Goal: Transaction & Acquisition: Purchase product/service

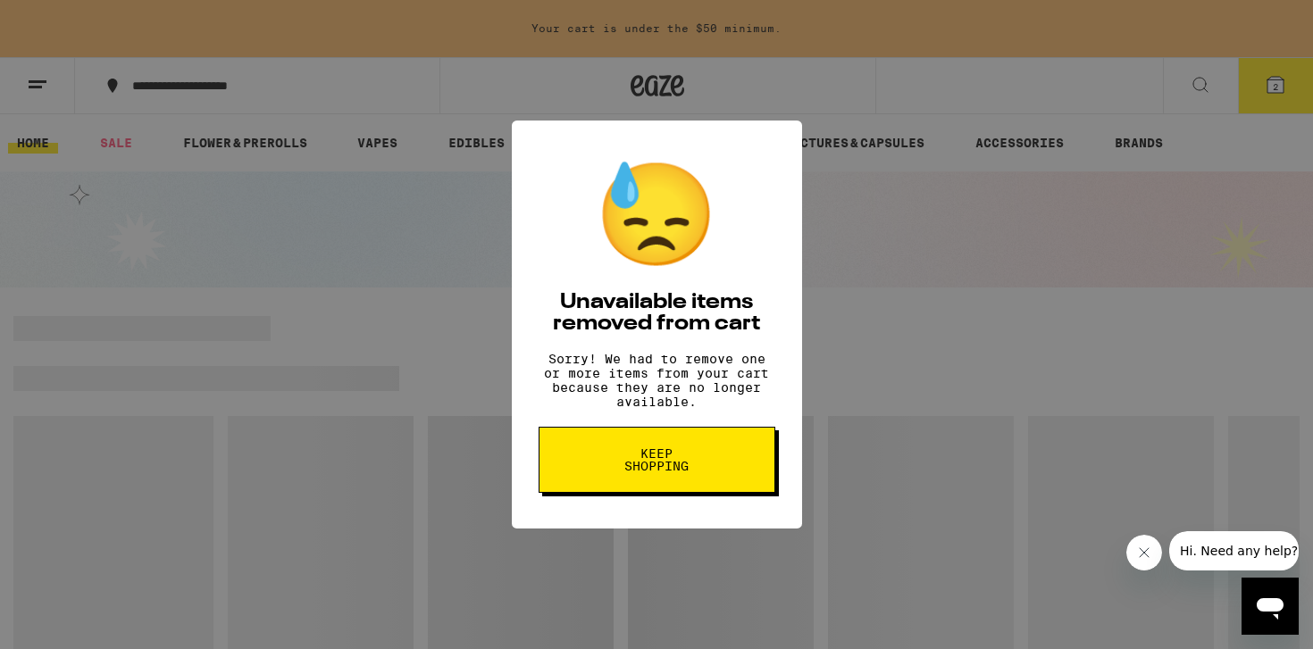
click at [705, 483] on button "Keep Shopping" at bounding box center [656, 460] width 237 height 66
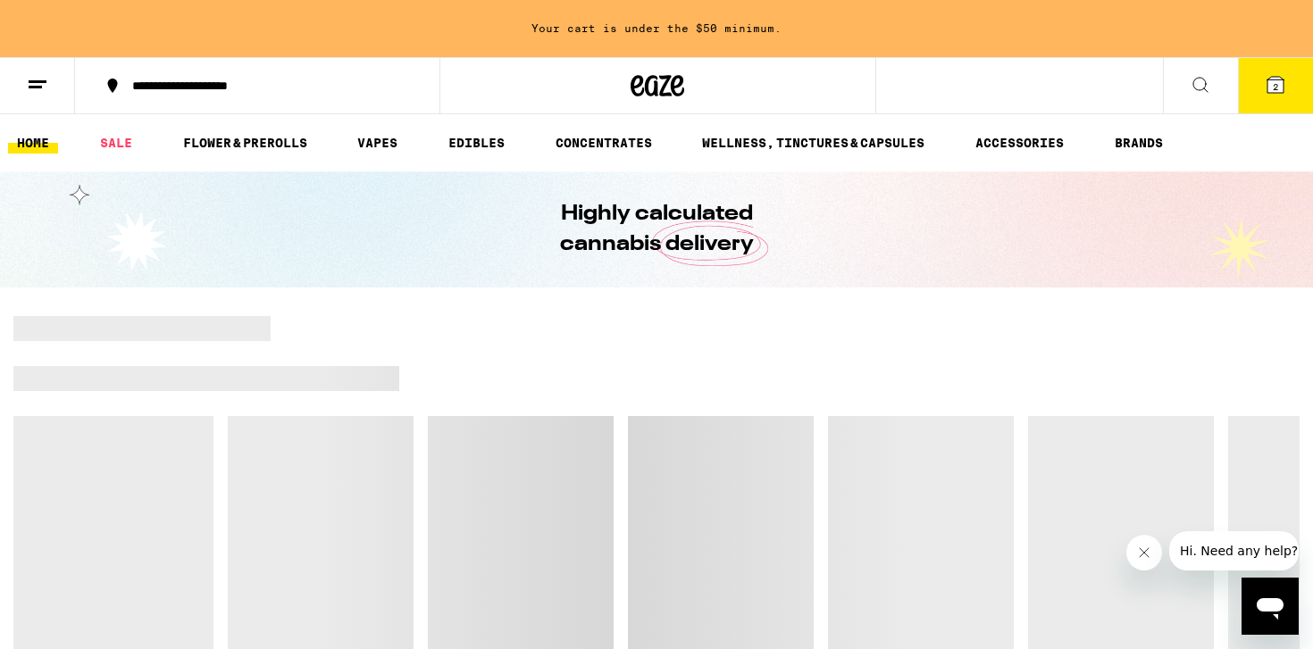
click at [1265, 81] on icon at bounding box center [1275, 84] width 21 height 21
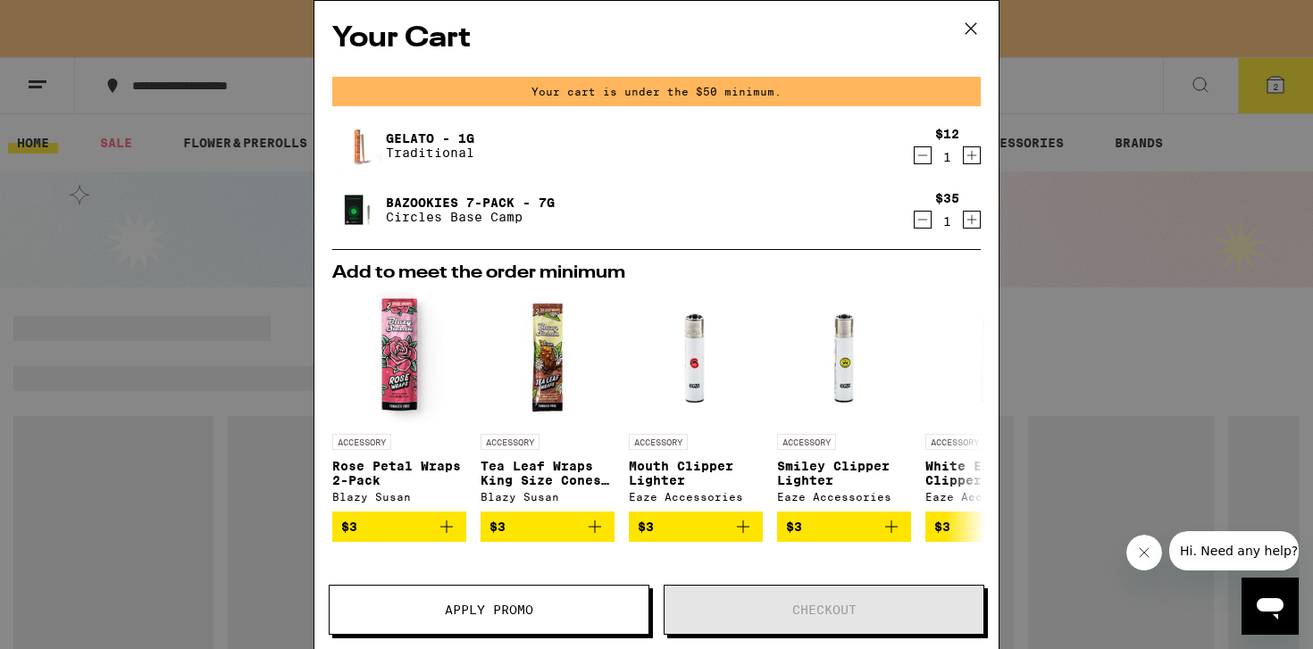
click at [921, 159] on icon "Decrement" at bounding box center [922, 155] width 16 height 21
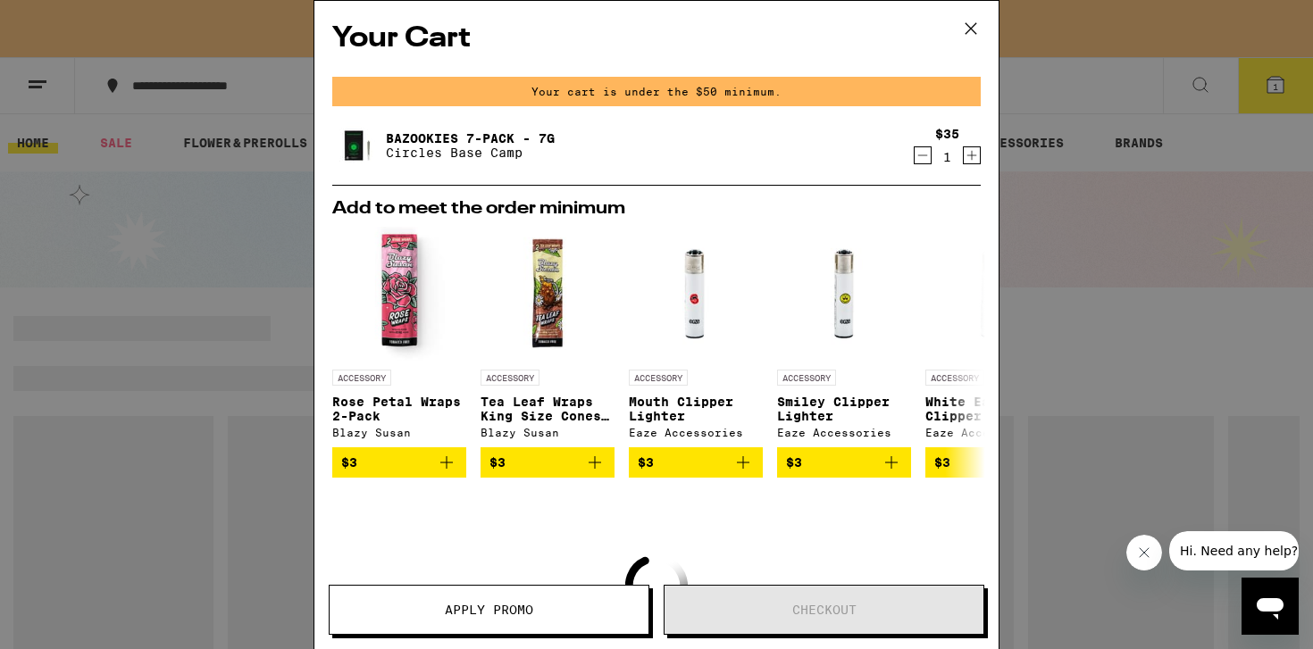
click at [920, 154] on icon "Decrement" at bounding box center [922, 155] width 16 height 21
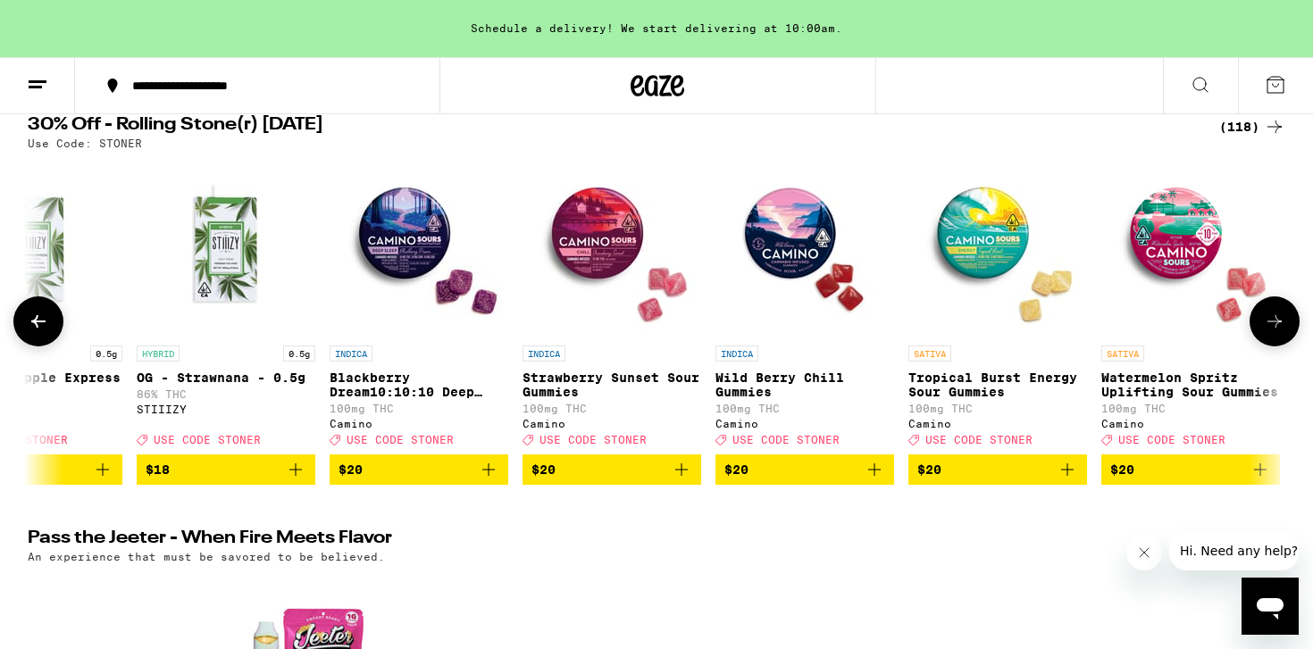
scroll to position [178, 0]
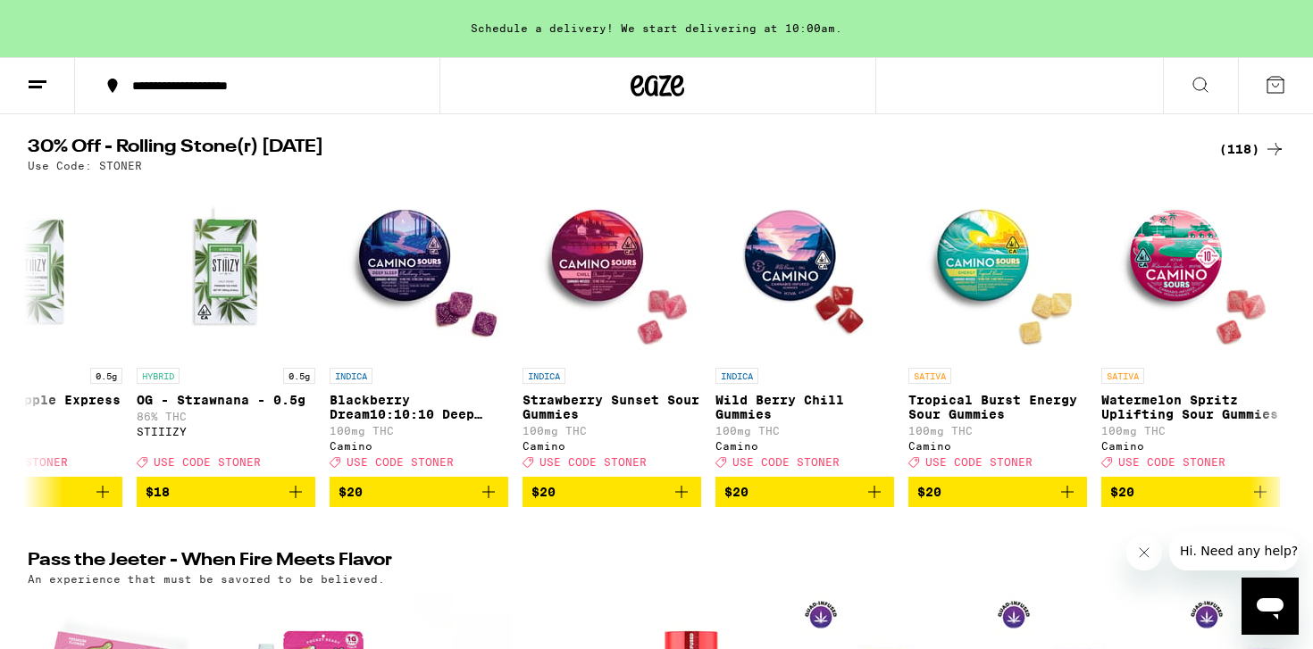
click at [1244, 146] on div "(118)" at bounding box center [1252, 148] width 66 height 21
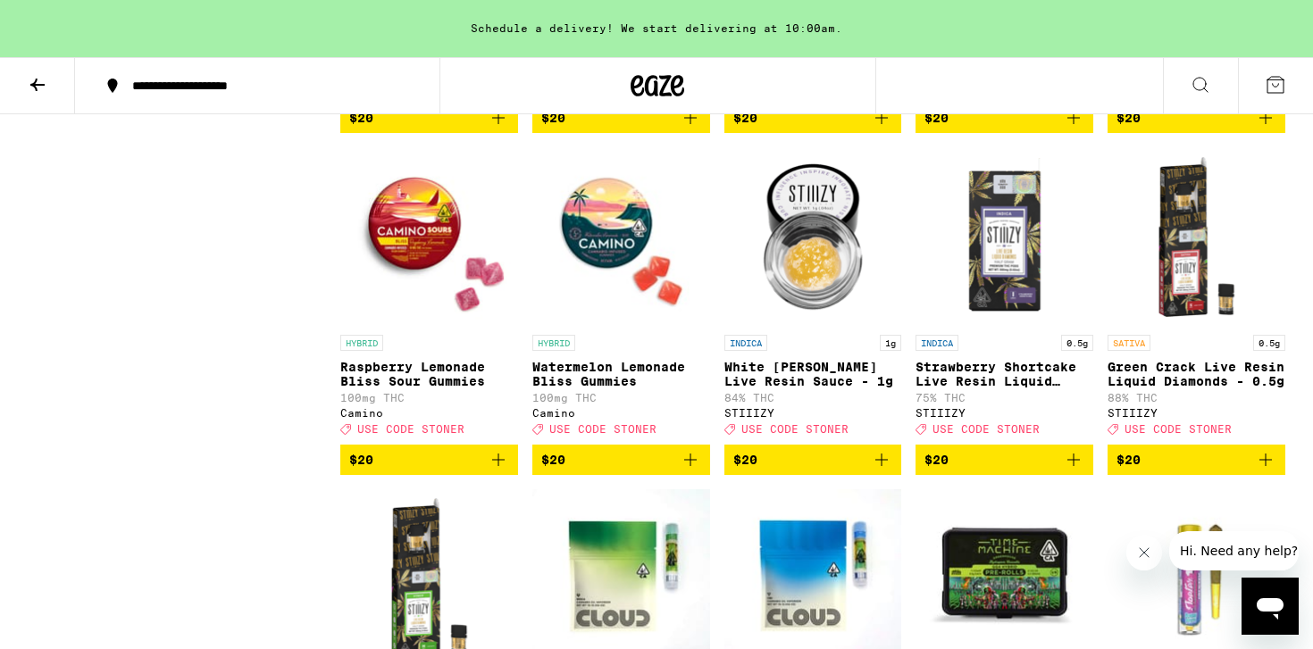
scroll to position [3244, 0]
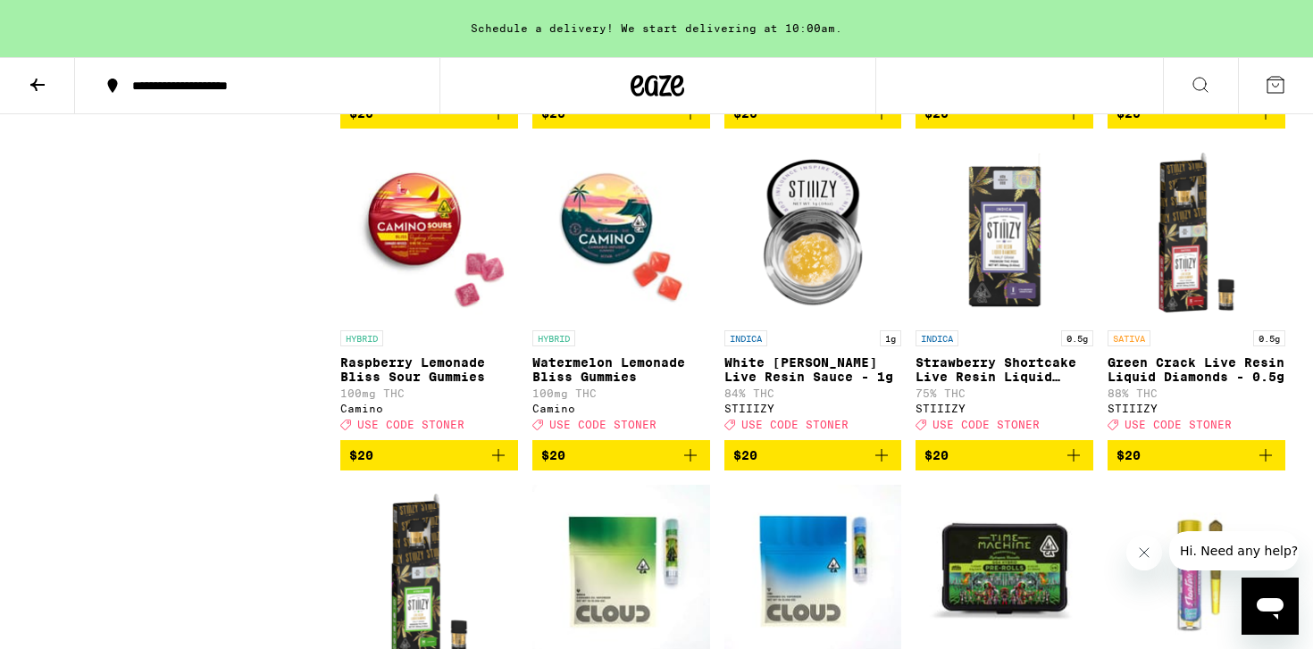
click at [1198, 384] on p "Green Crack Live Resin Liquid Diamonds - 0.5g" at bounding box center [1196, 369] width 178 height 29
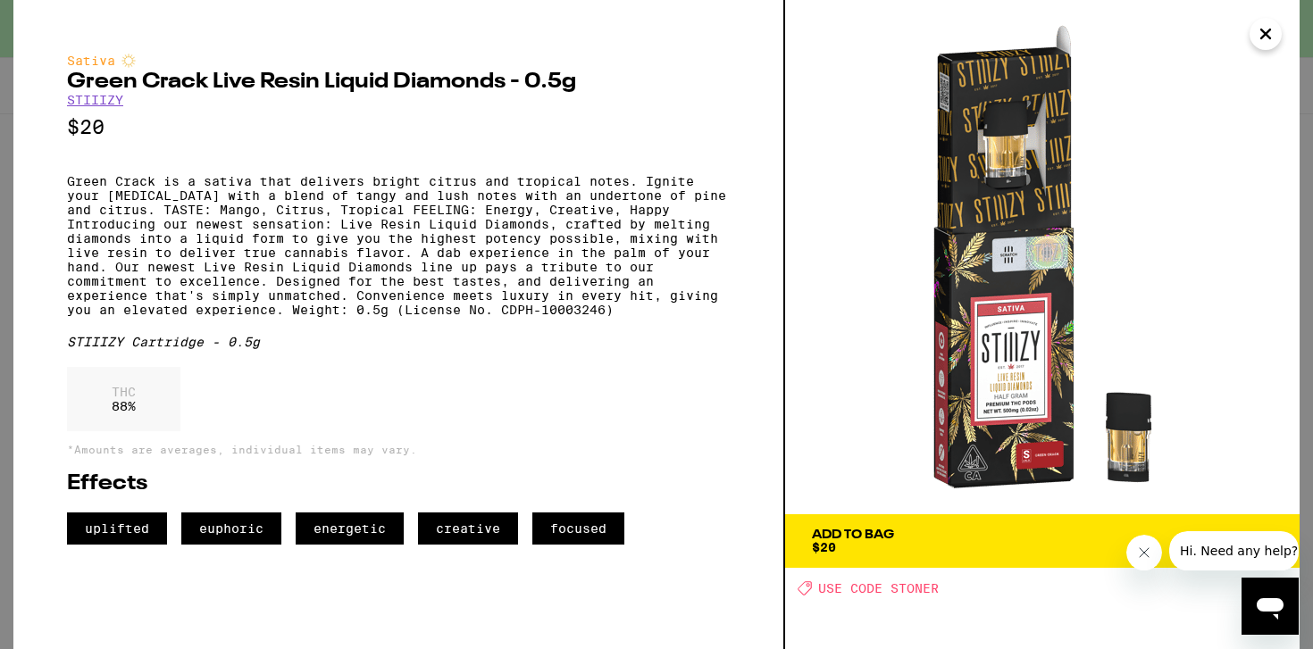
click at [1262, 38] on icon "Close" at bounding box center [1265, 33] width 9 height 9
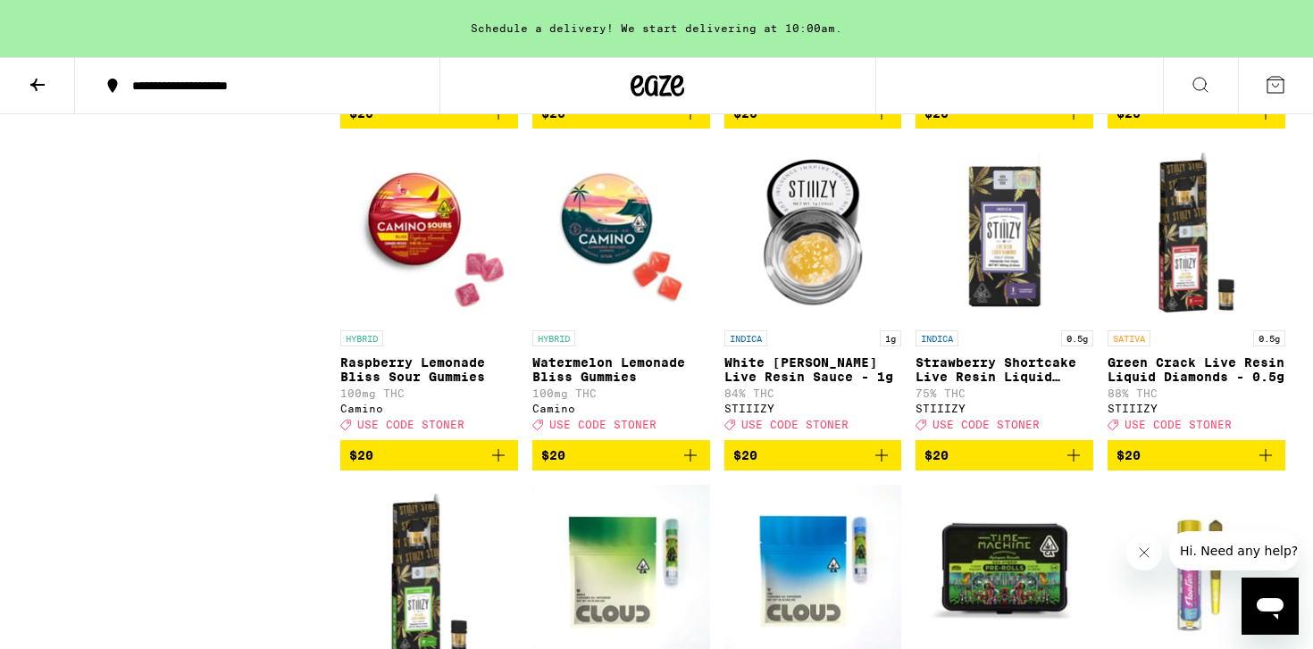
click at [1162, 466] on span "$20" at bounding box center [1196, 455] width 160 height 21
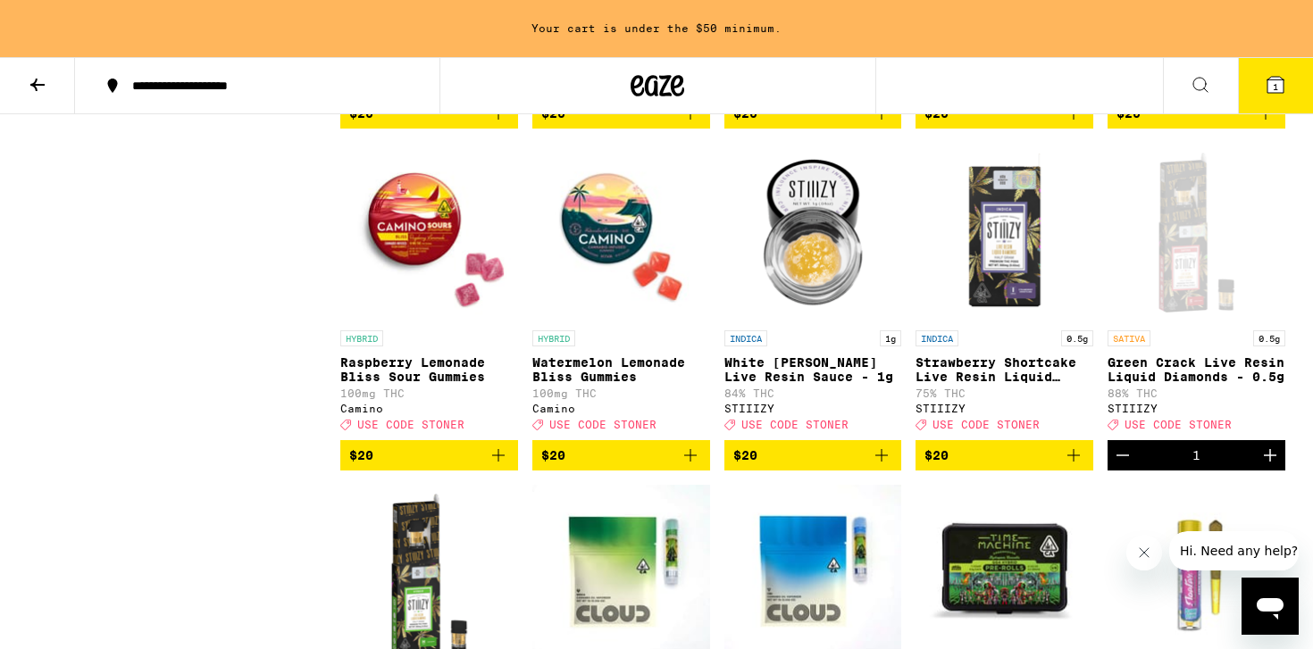
click at [1145, 554] on icon "Close message from company" at bounding box center [1144, 552] width 9 height 9
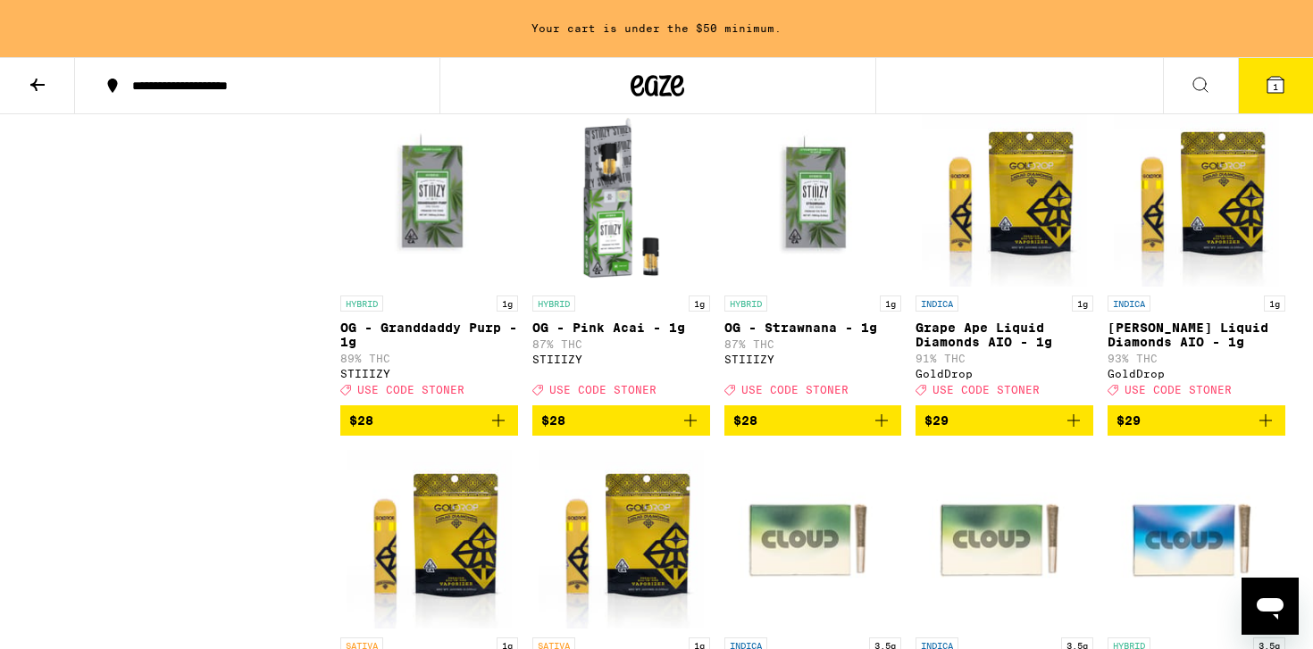
scroll to position [4696, 0]
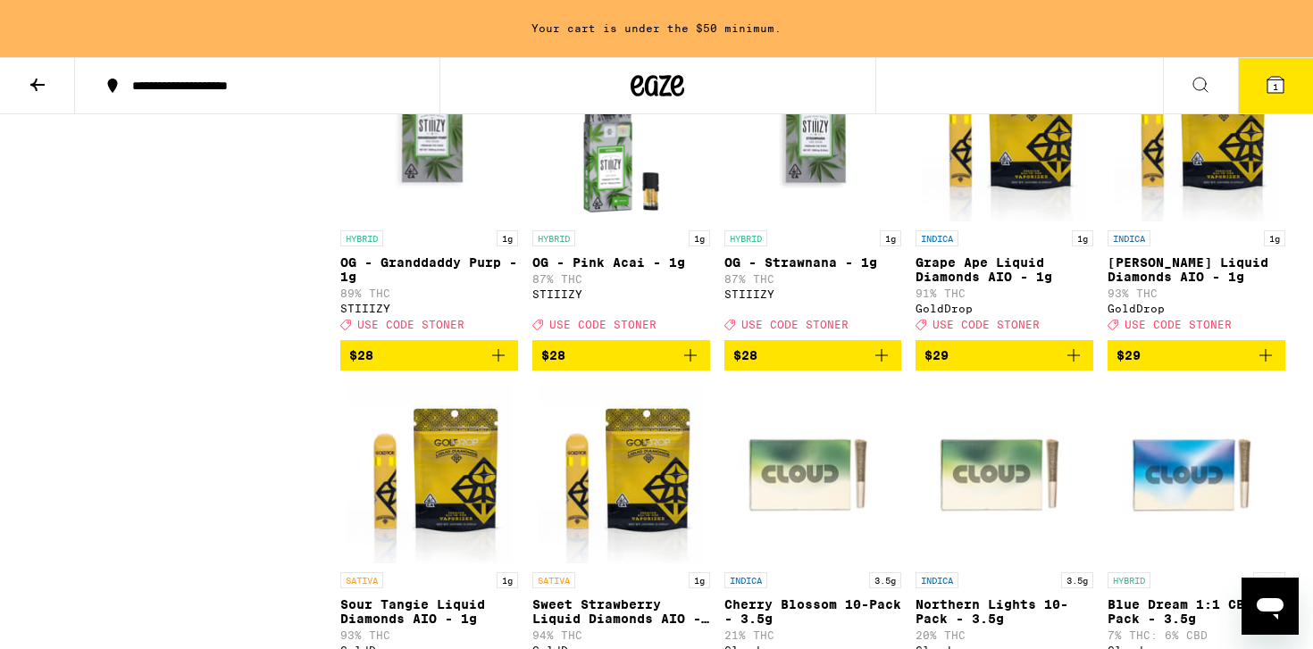
click at [1199, 87] on icon at bounding box center [1200, 84] width 21 height 21
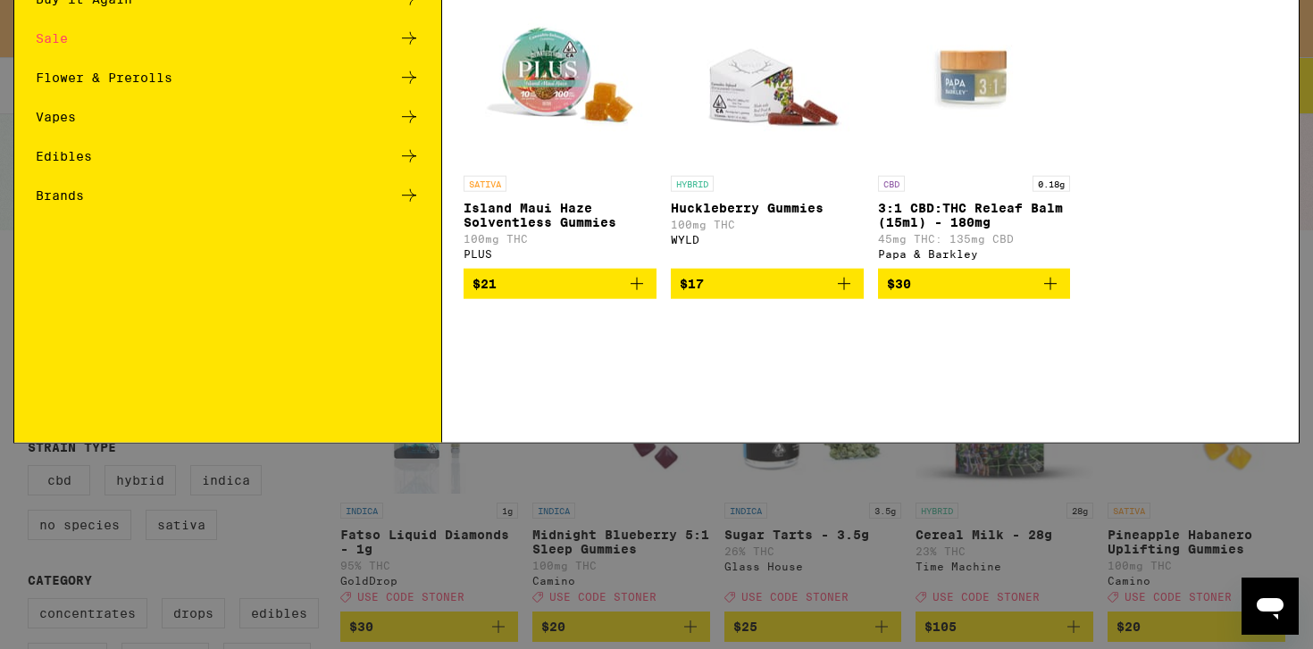
scroll to position [0, 0]
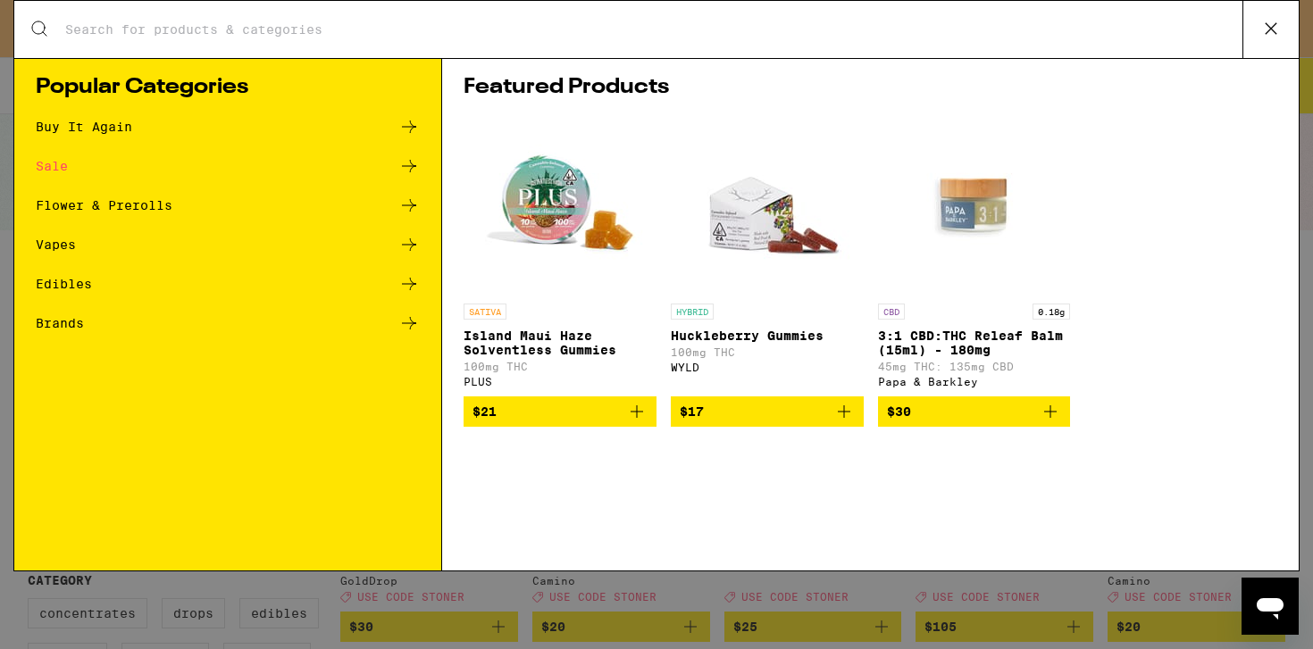
click at [446, 19] on div "Search for Products" at bounding box center [656, 29] width 1284 height 57
click at [422, 34] on input "Search for Products" at bounding box center [653, 29] width 1178 height 16
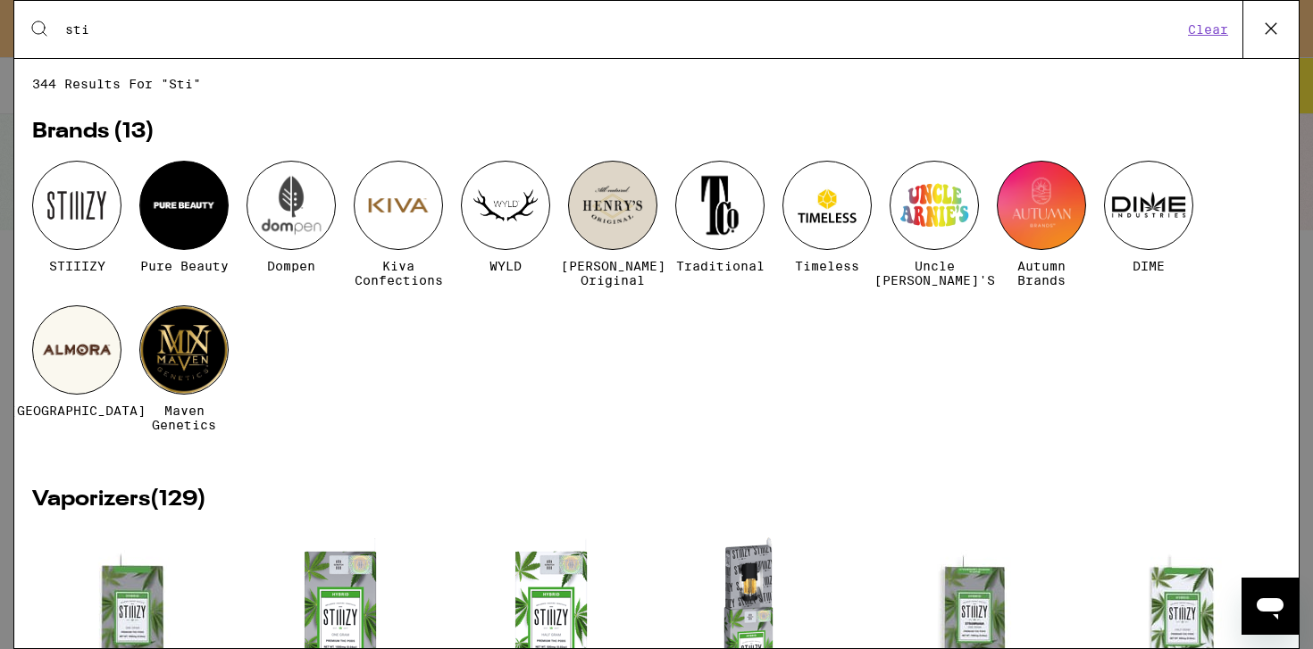
type input "sti"
click at [79, 216] on div at bounding box center [76, 205] width 89 height 89
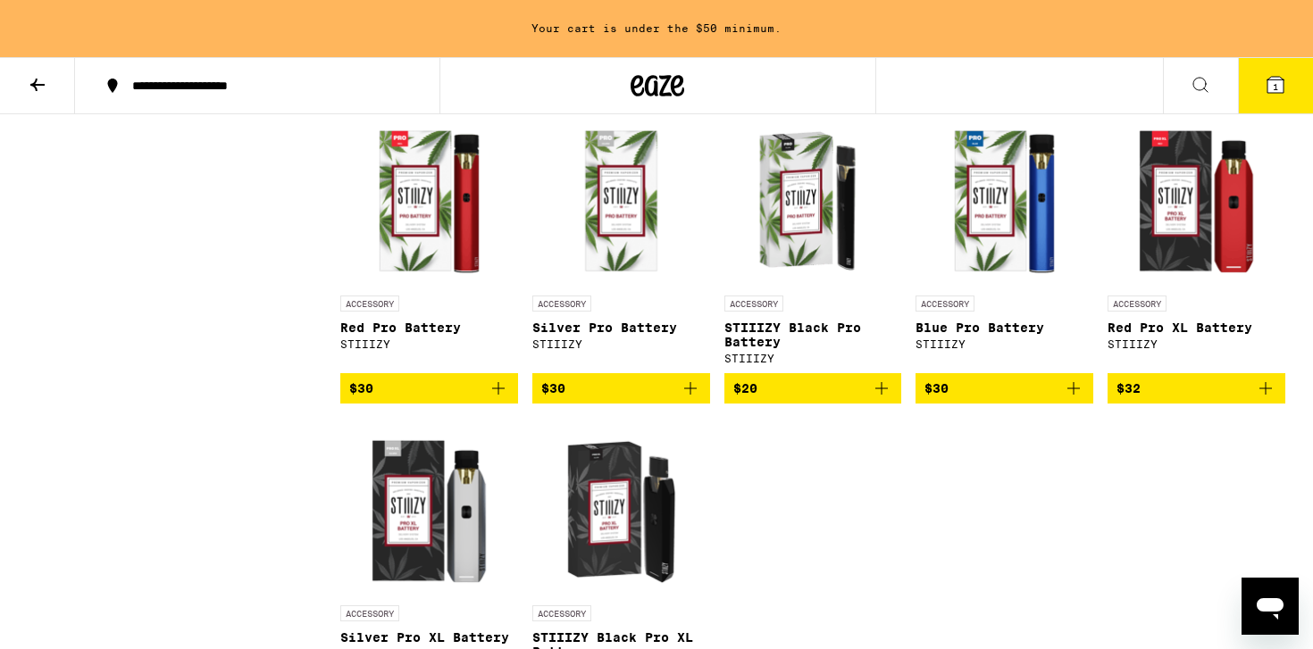
scroll to position [5786, 0]
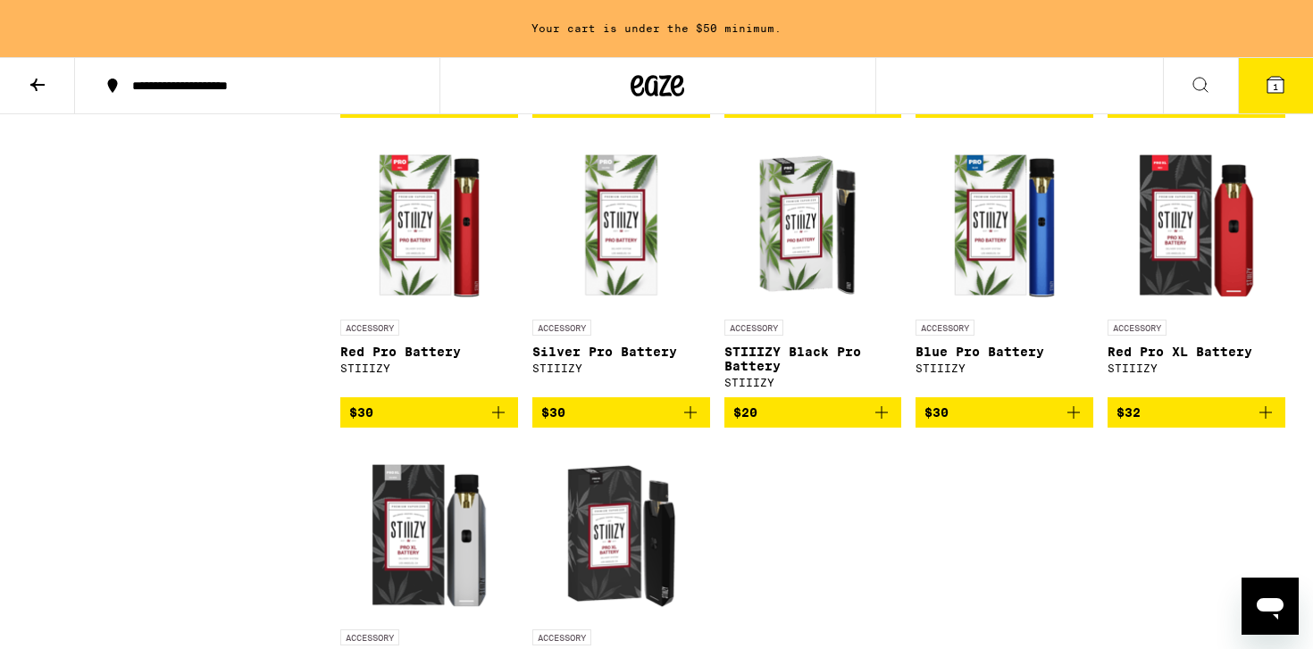
click at [996, 311] on img "Open page for Blue Pro Battery from STIIIZY" at bounding box center [1004, 221] width 178 height 179
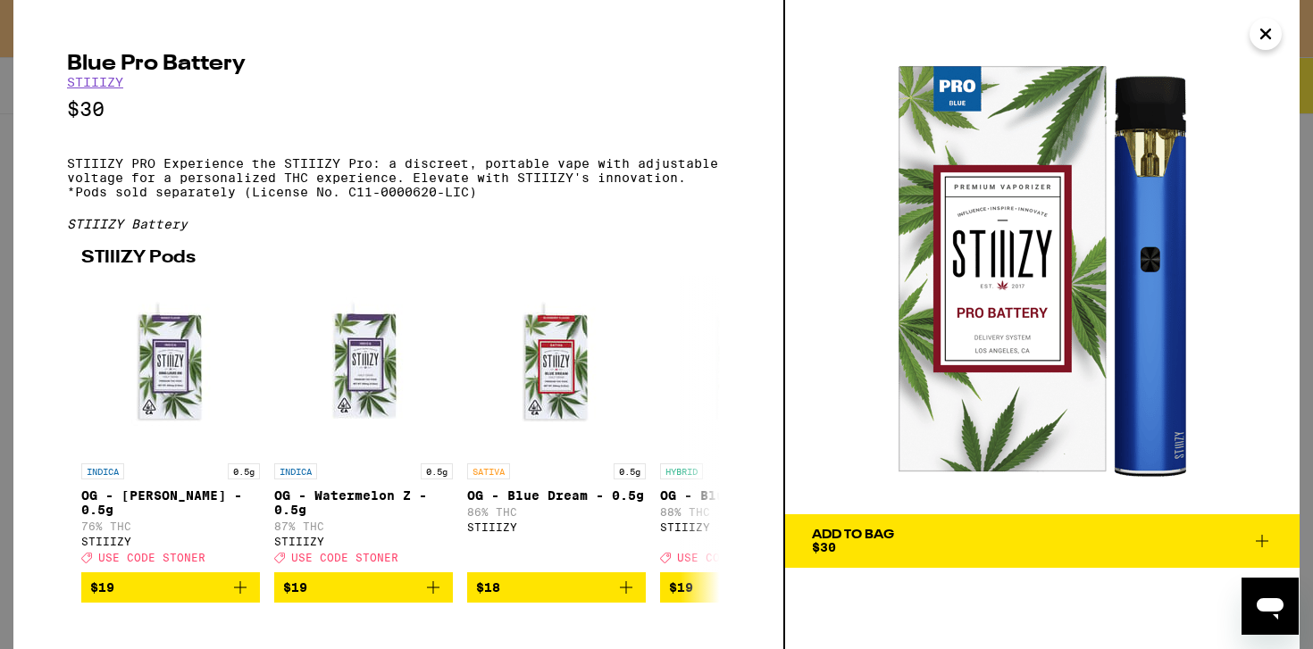
click at [1264, 32] on icon "Close" at bounding box center [1265, 33] width 9 height 9
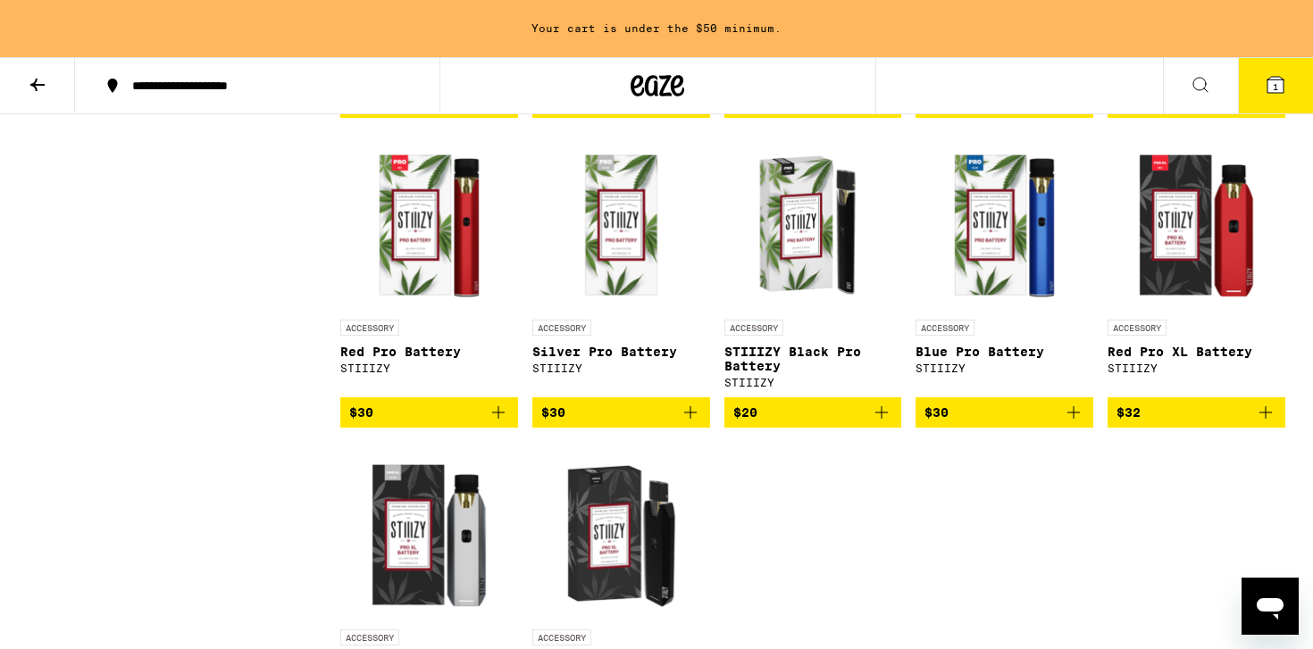
click at [890, 423] on icon "Add to bag" at bounding box center [881, 412] width 21 height 21
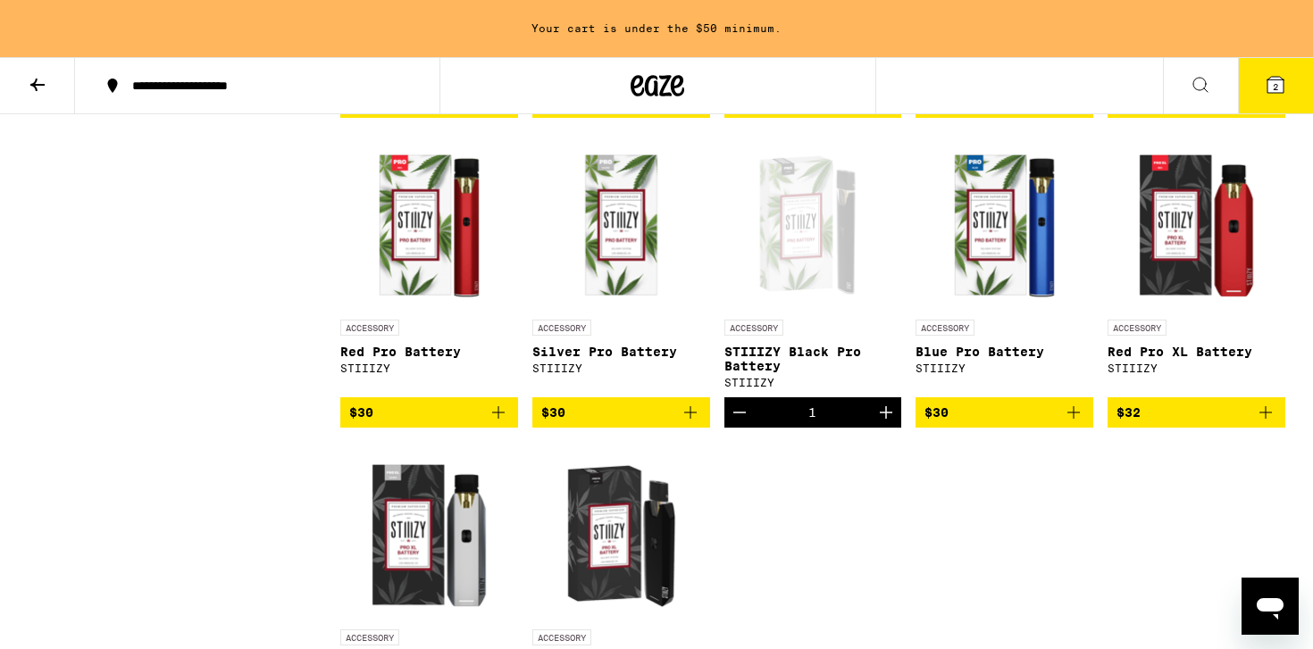
click at [970, 423] on span "$30" at bounding box center [1004, 412] width 160 height 21
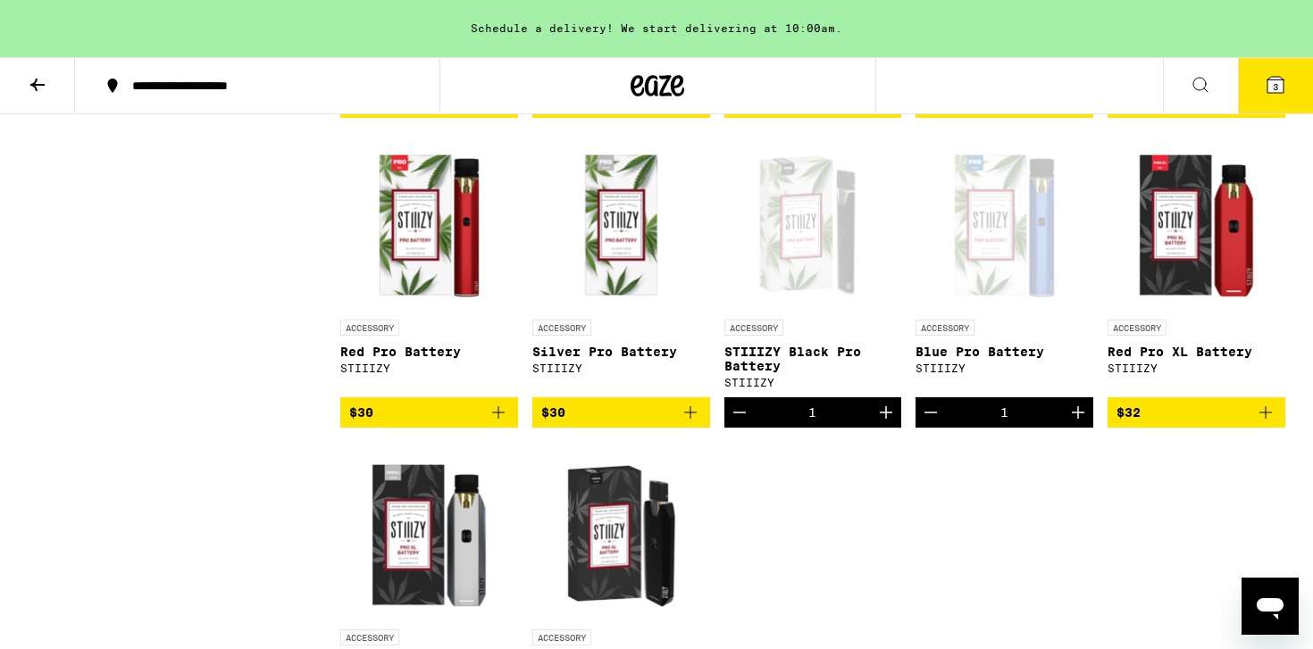
click at [743, 423] on icon "Decrement" at bounding box center [739, 412] width 21 height 21
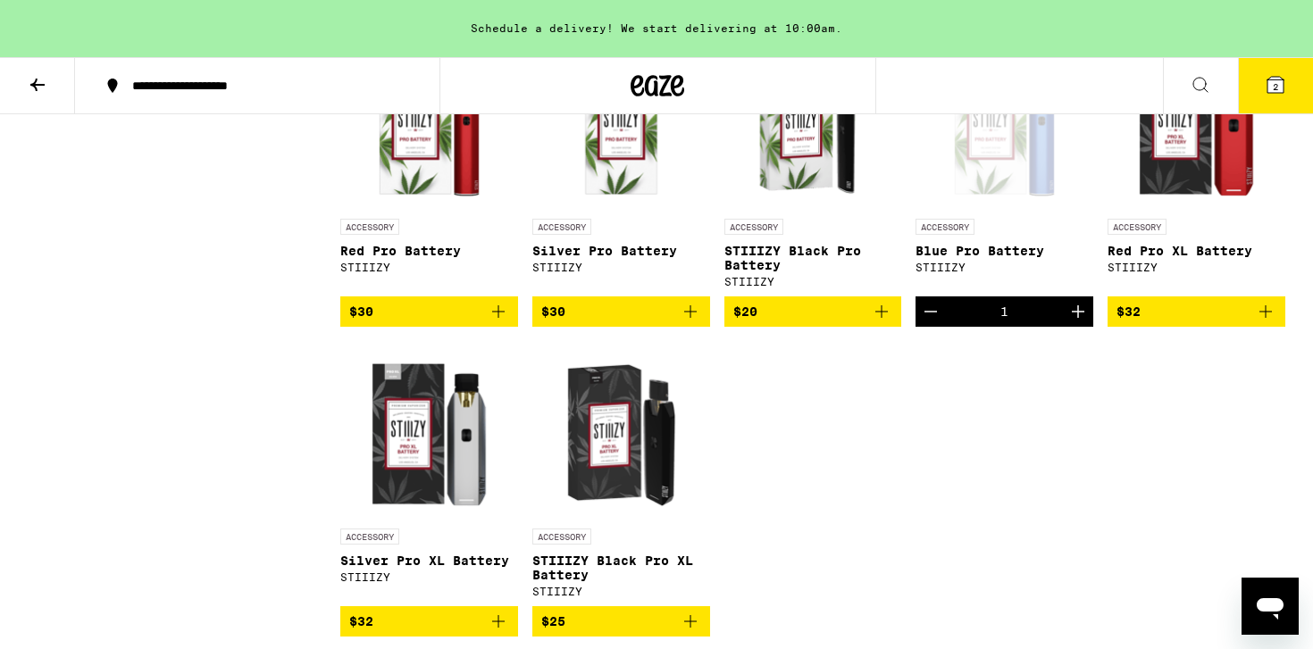
scroll to position [6090, 0]
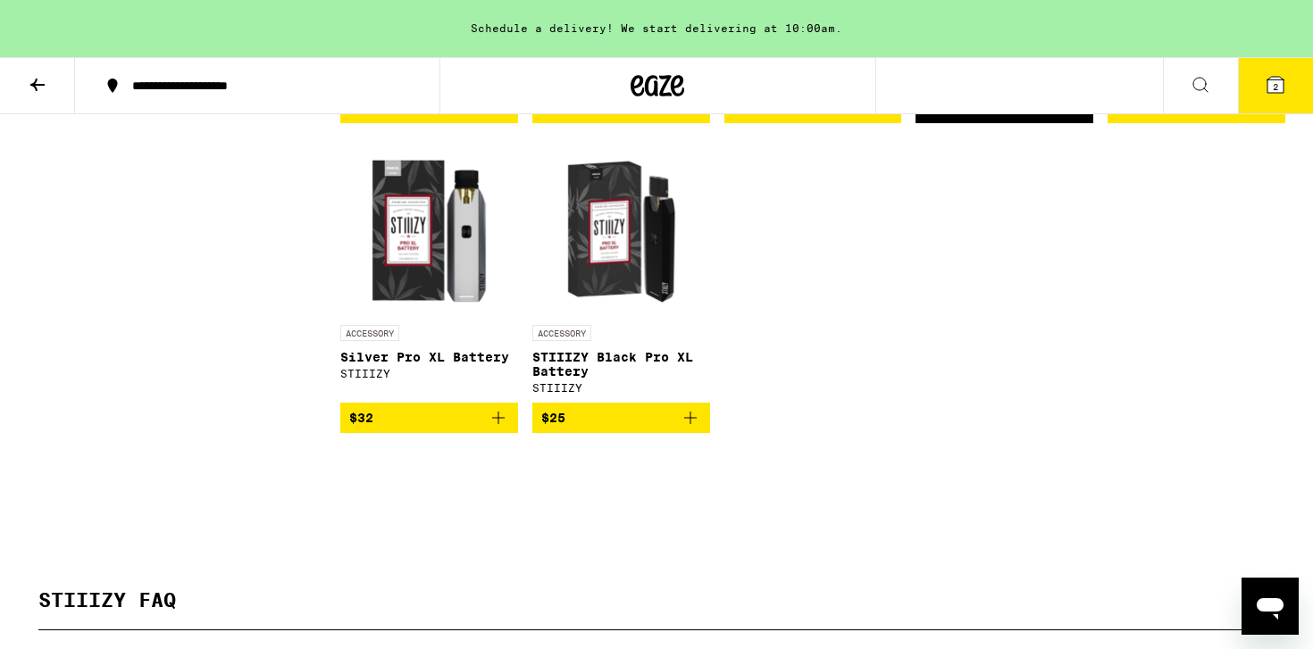
click at [645, 316] on img "Open page for STIIIZY Black Pro XL Battery from STIIIZY" at bounding box center [621, 227] width 178 height 179
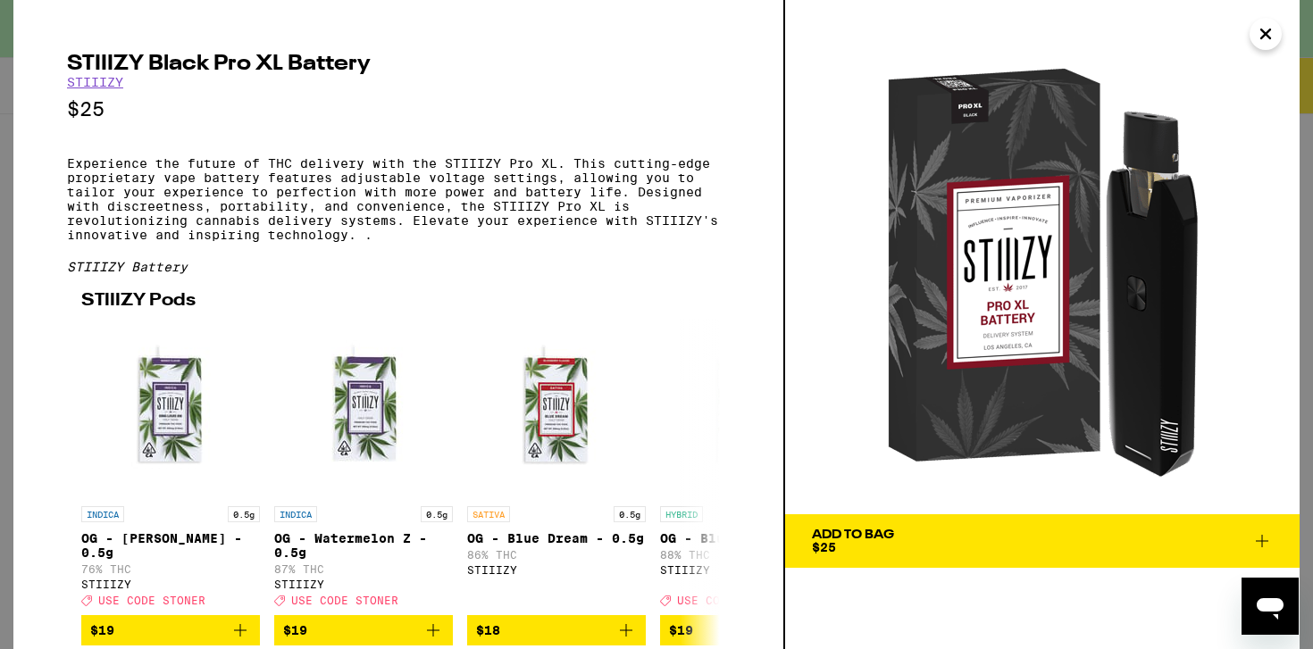
click at [1265, 49] on button "Close" at bounding box center [1265, 34] width 32 height 32
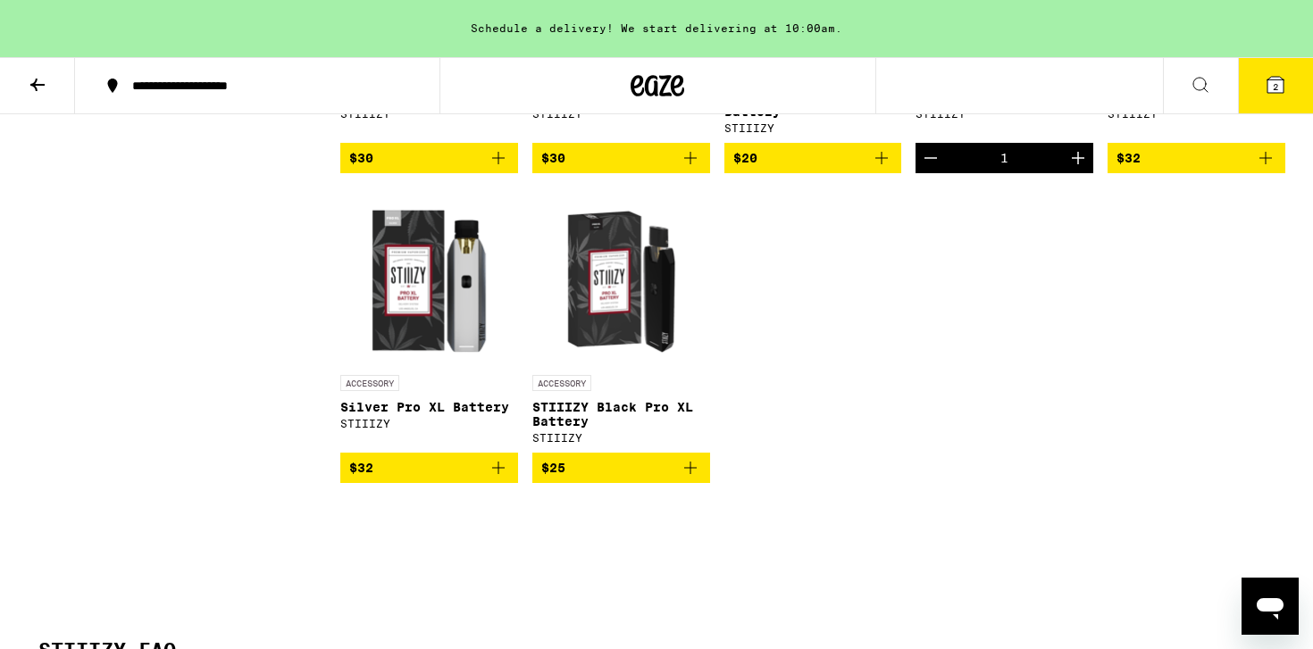
scroll to position [6040, 0]
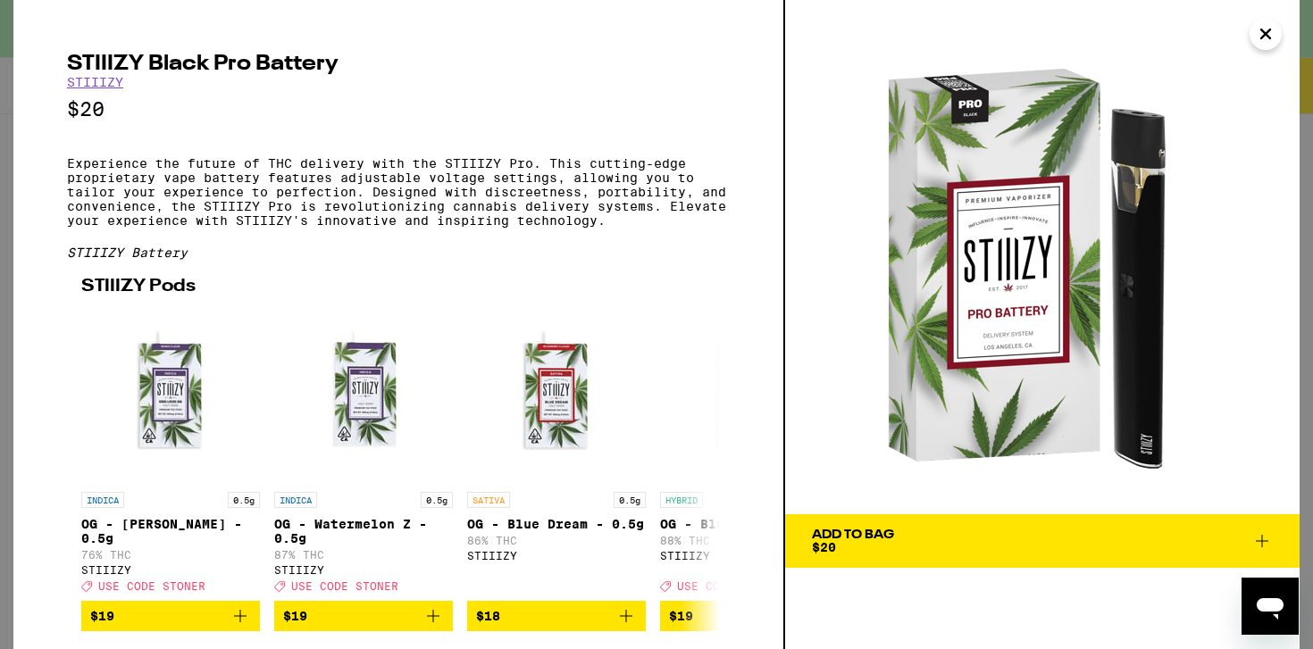
click at [1259, 43] on icon "Close" at bounding box center [1265, 34] width 21 height 27
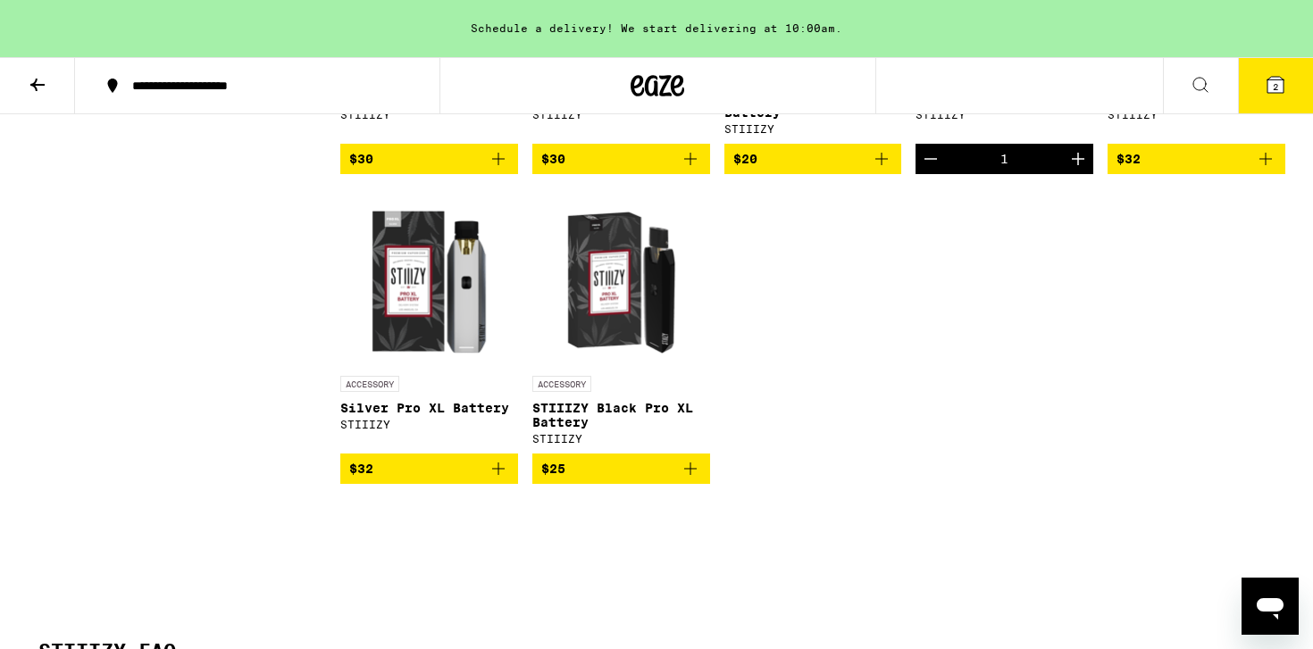
click at [936, 170] on icon "Decrement" at bounding box center [930, 158] width 21 height 21
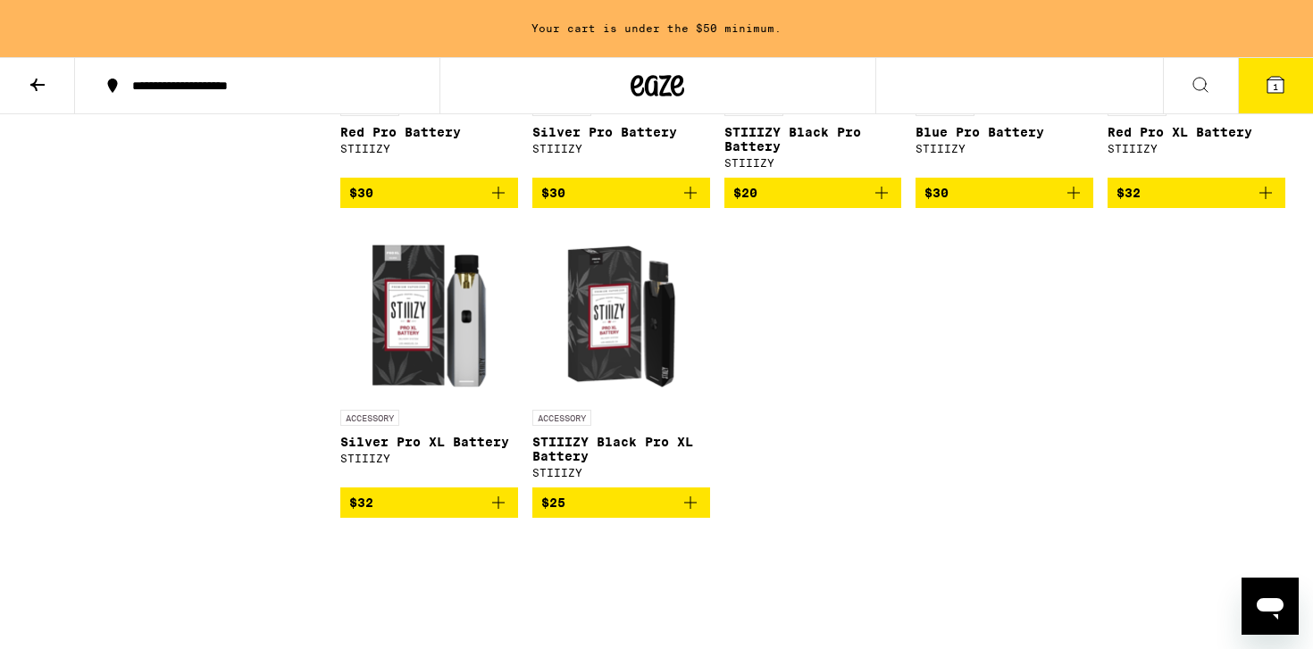
scroll to position [5982, 0]
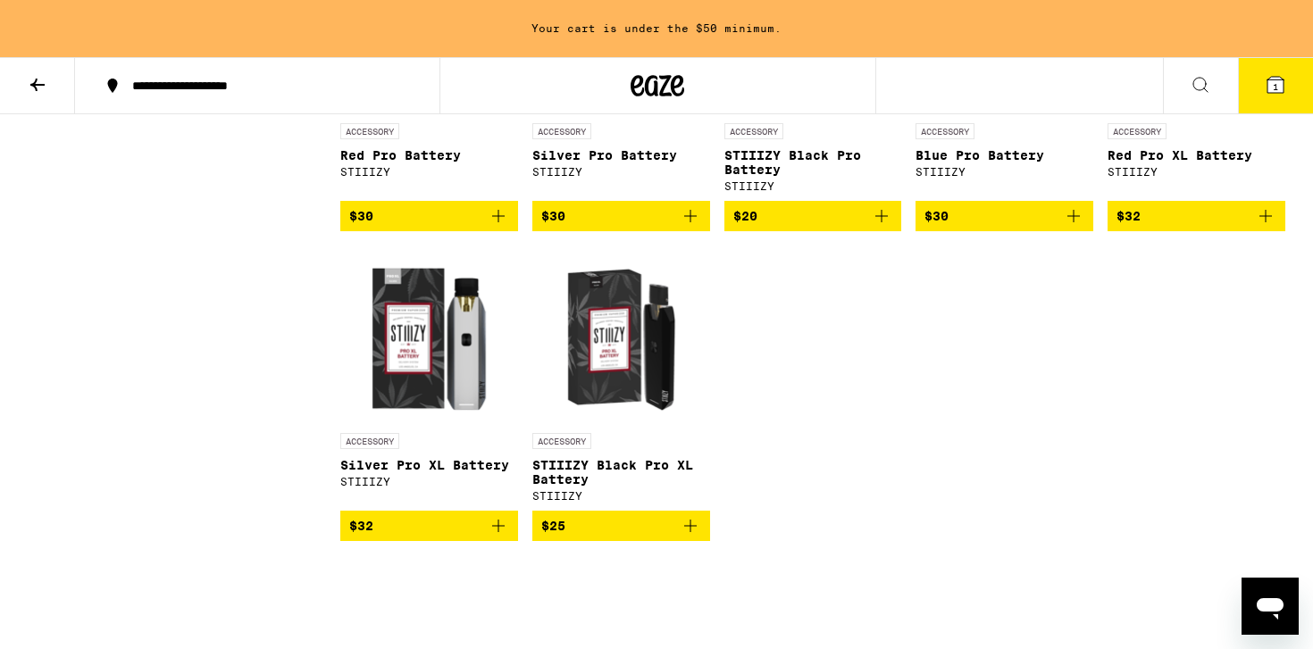
click at [987, 114] on img "Open page for Blue Pro Battery from STIIIZY" at bounding box center [1004, 25] width 178 height 179
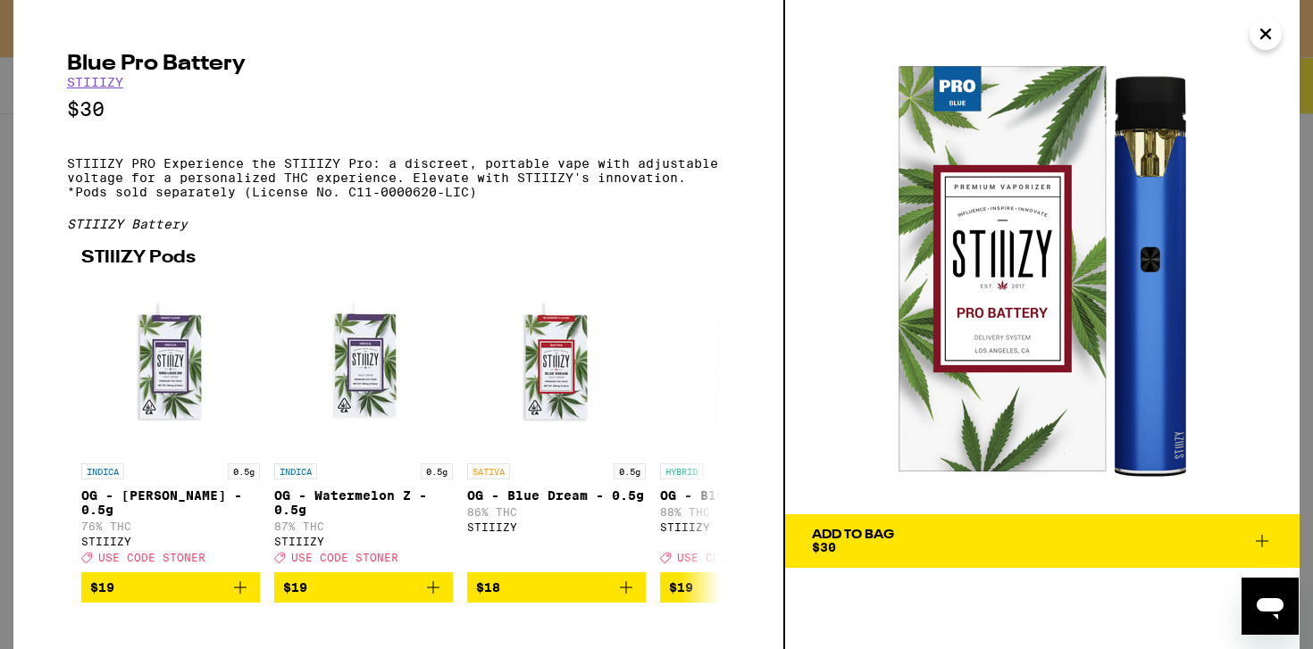
click at [1261, 41] on icon "Close" at bounding box center [1265, 34] width 21 height 27
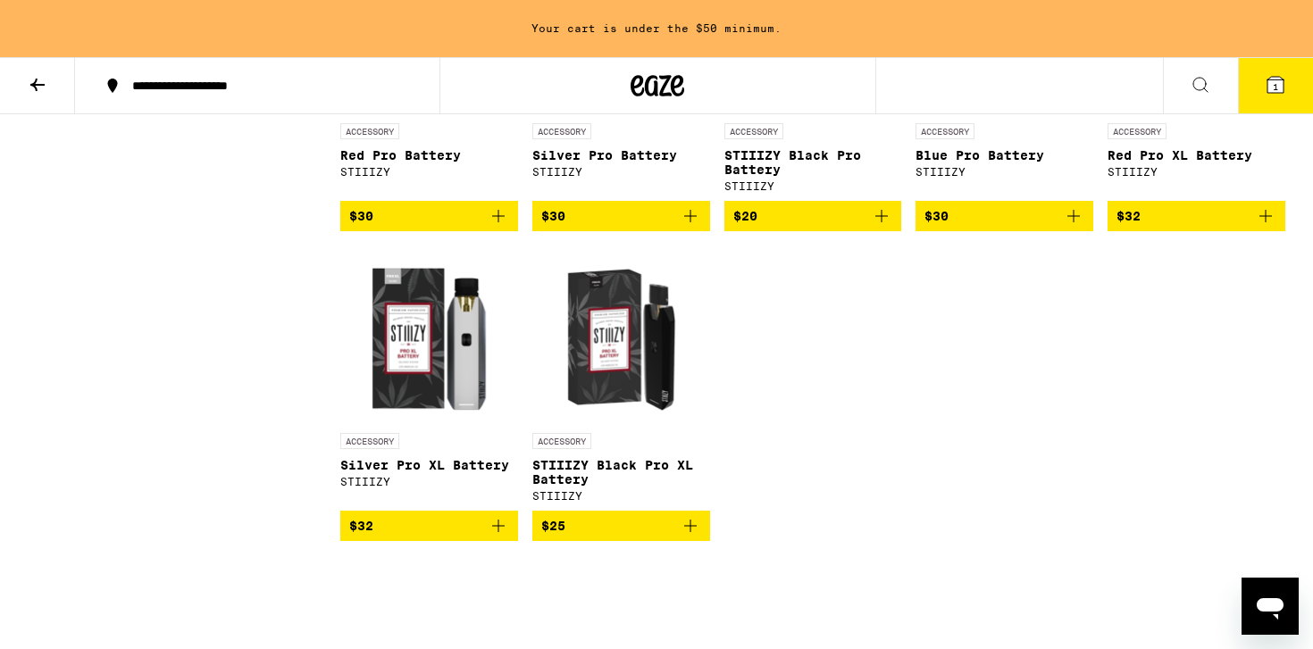
click at [889, 227] on icon "Add to bag" at bounding box center [881, 215] width 21 height 21
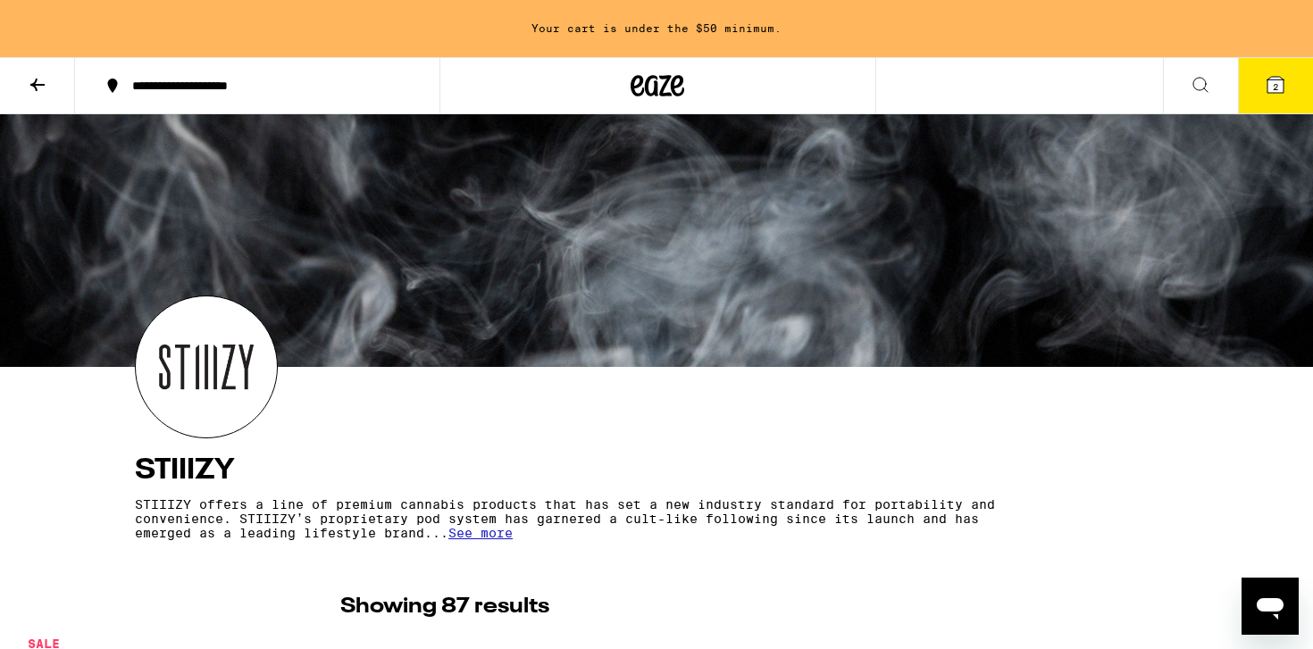
scroll to position [3, 0]
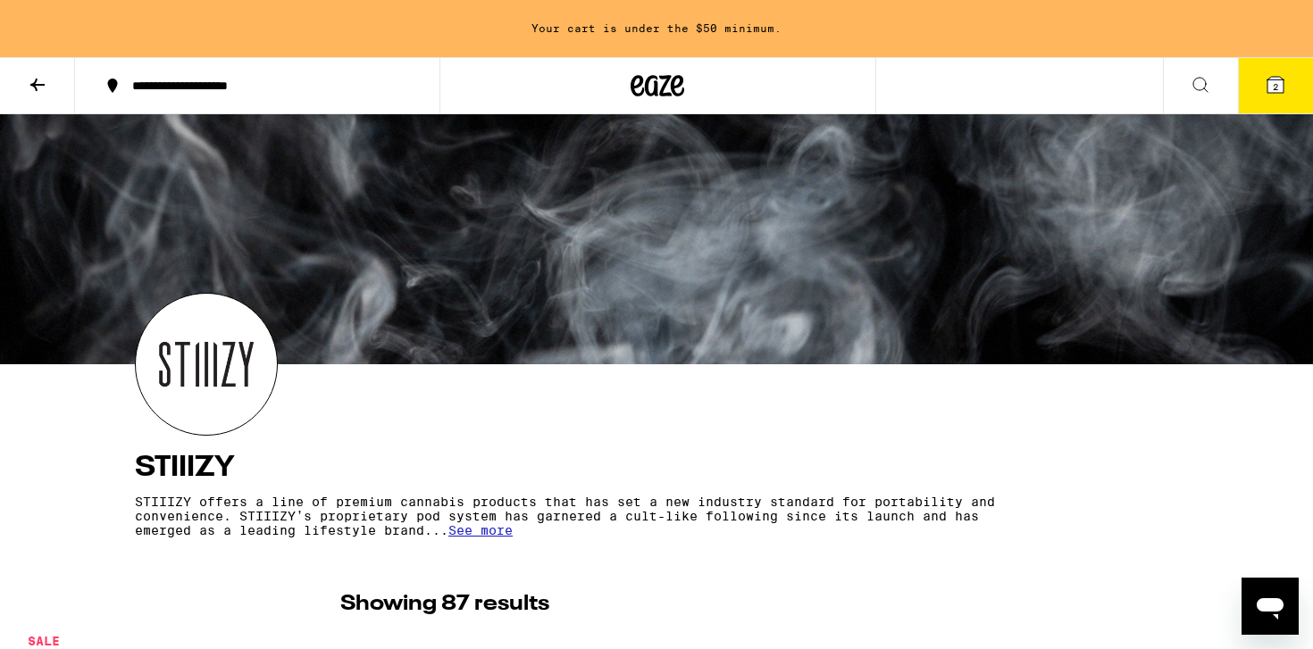
click at [37, 83] on icon at bounding box center [37, 85] width 14 height 13
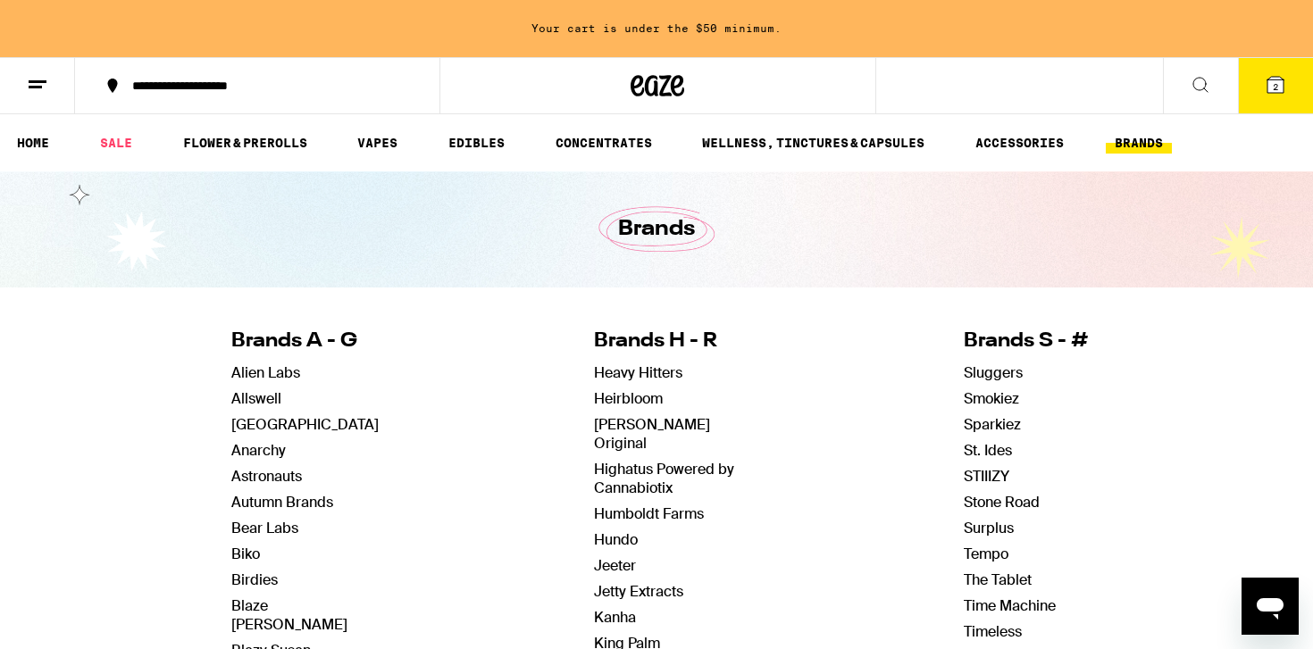
click at [29, 155] on ul "HOME SALE FLOWER & PREROLLS VAPES EDIBLES CONCENTRATES WELLNESS, TINCTURES & CA…" at bounding box center [656, 142] width 1313 height 57
click at [29, 140] on link "HOME" at bounding box center [33, 142] width 50 height 21
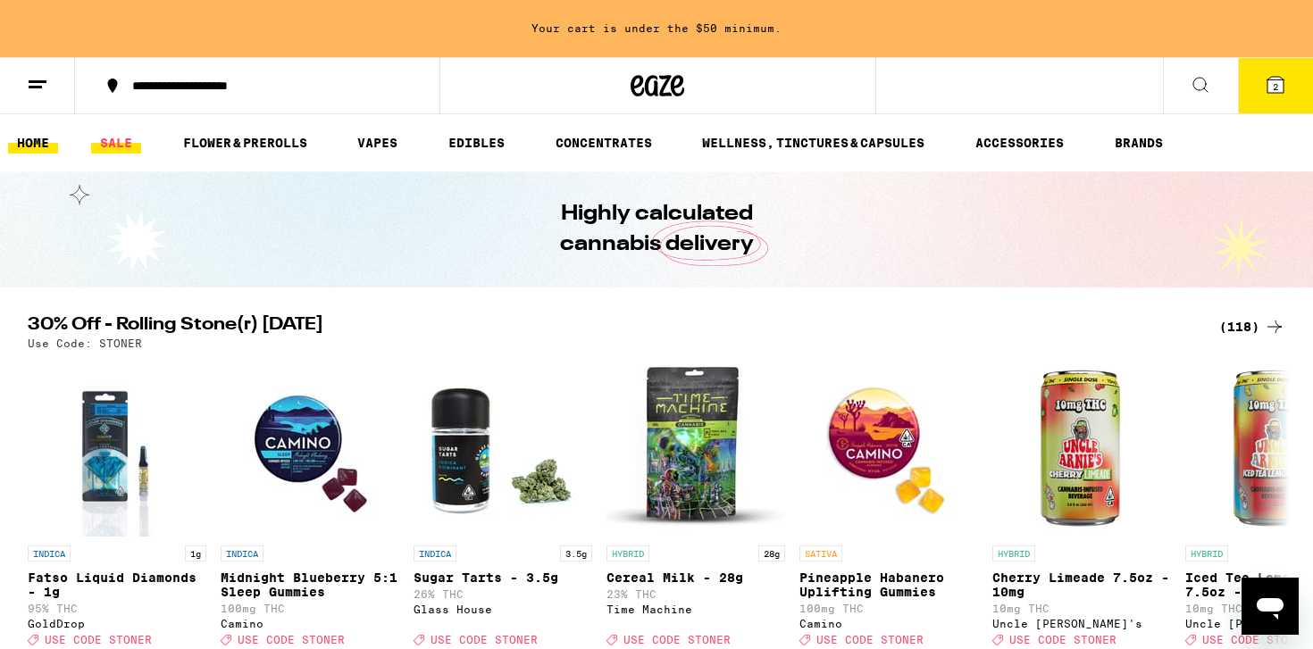
click at [121, 138] on link "SALE" at bounding box center [116, 142] width 50 height 21
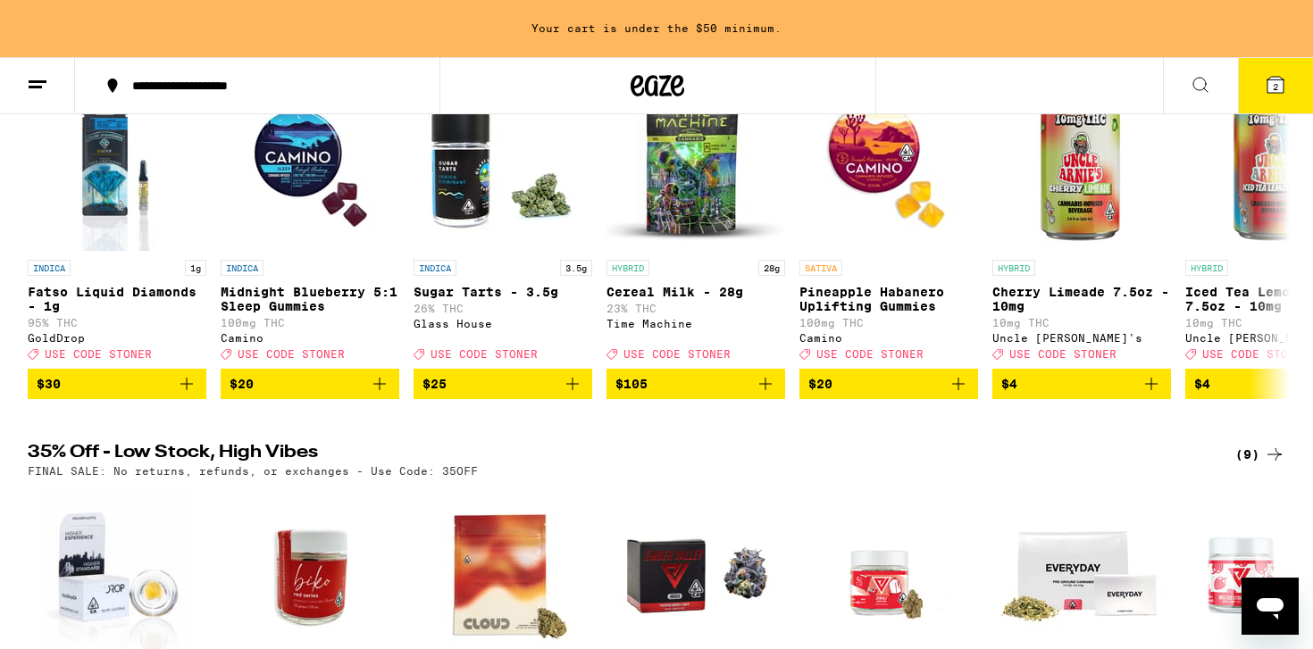
scroll to position [274, 0]
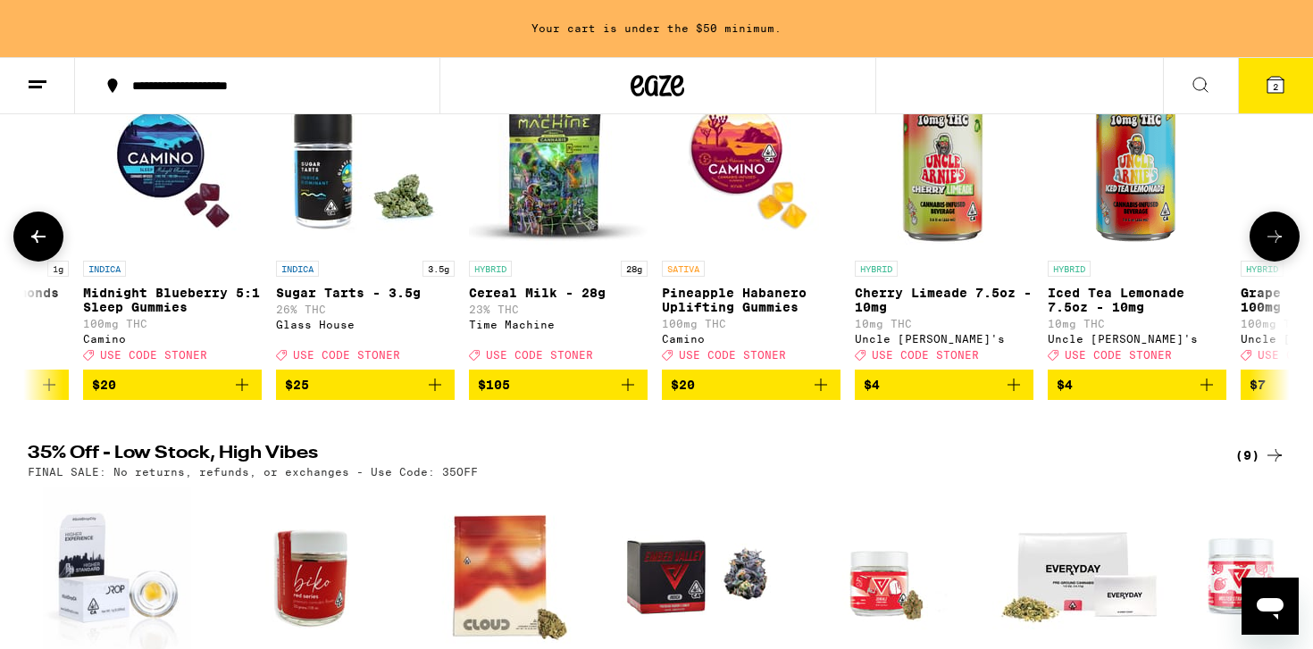
click at [1282, 247] on icon at bounding box center [1274, 236] width 21 height 21
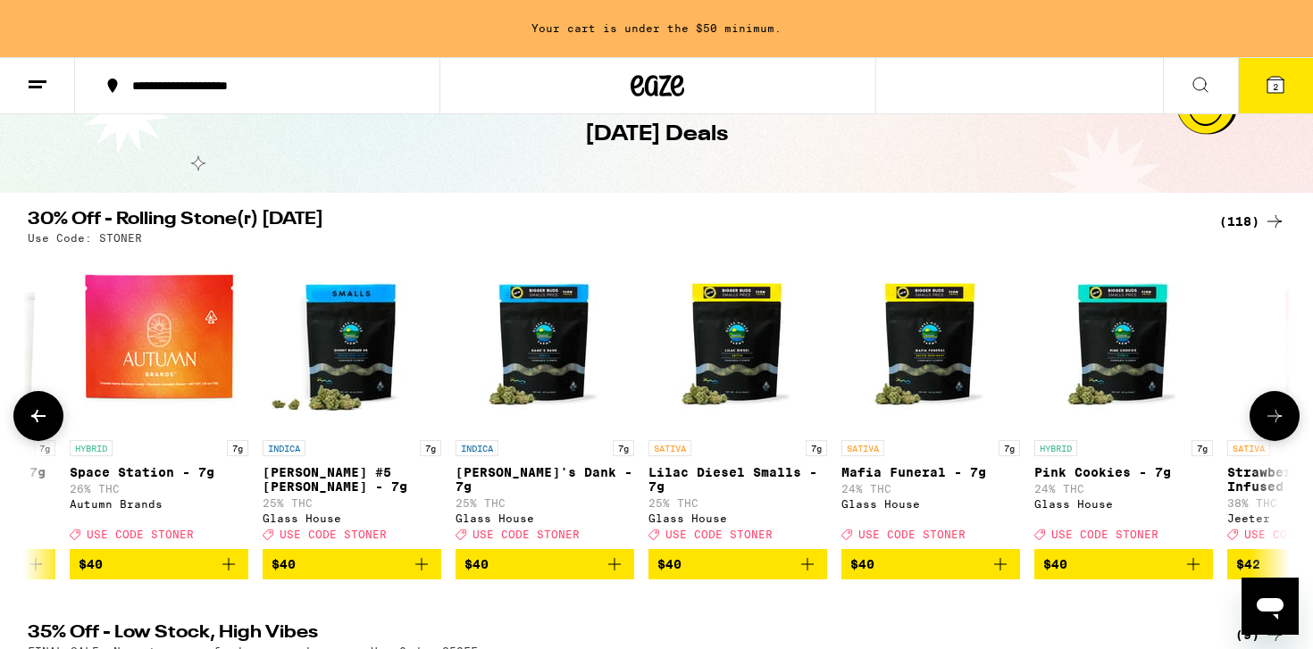
scroll to position [107, 0]
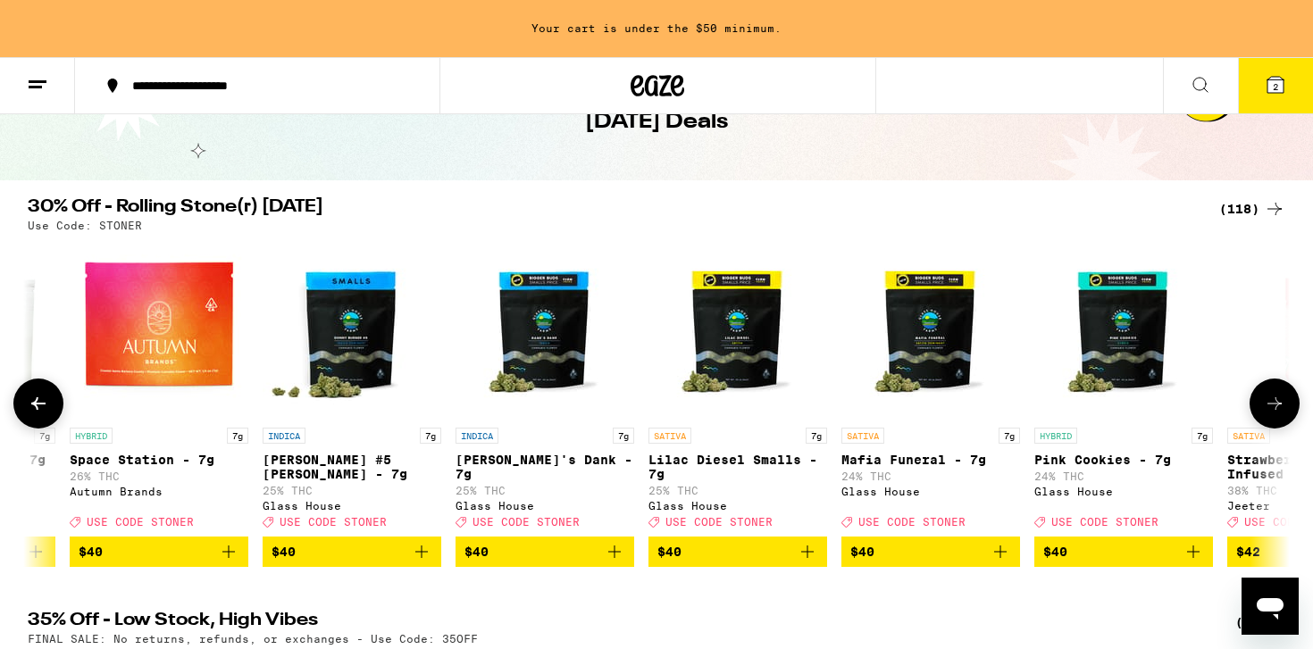
click at [809, 558] on icon "Add to bag" at bounding box center [807, 552] width 13 height 13
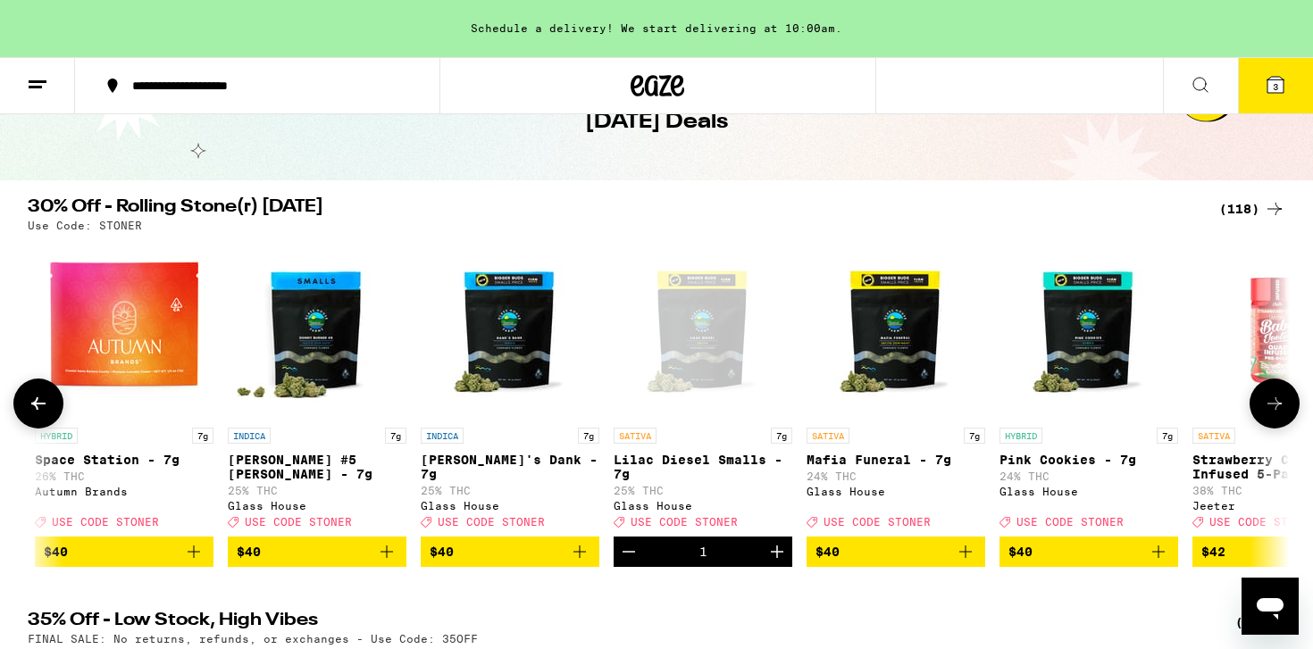
scroll to position [0, 17934]
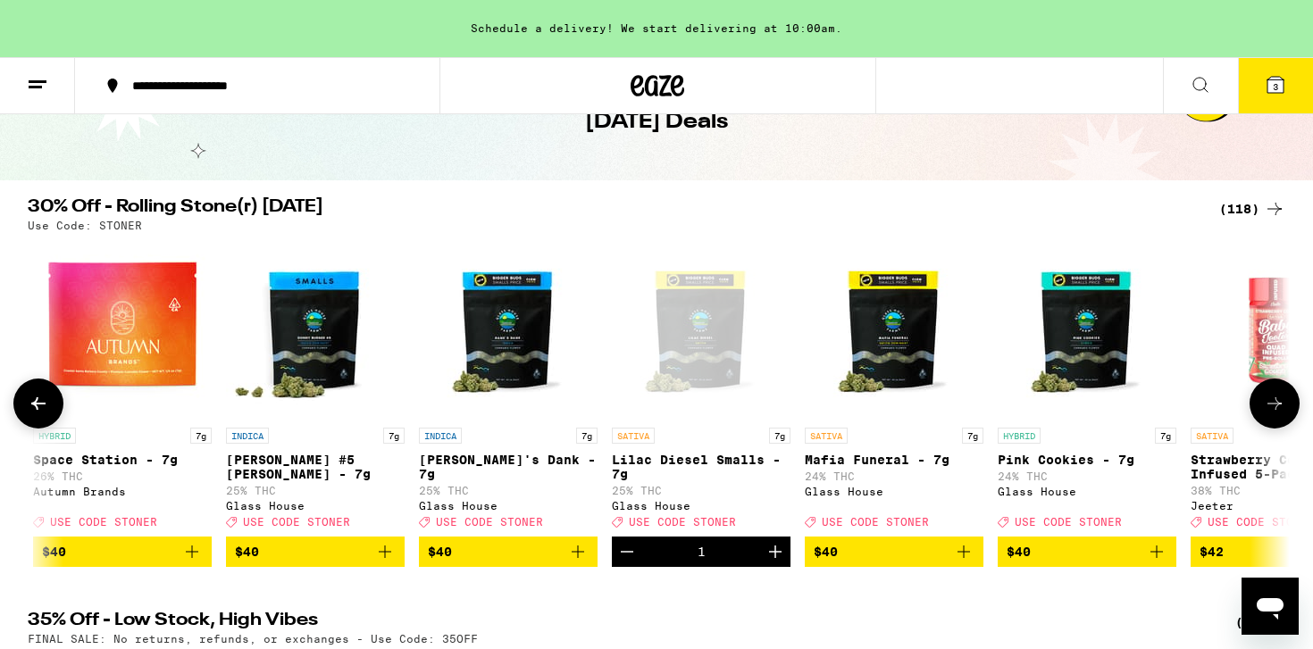
click at [622, 563] on icon "Decrement" at bounding box center [626, 551] width 21 height 21
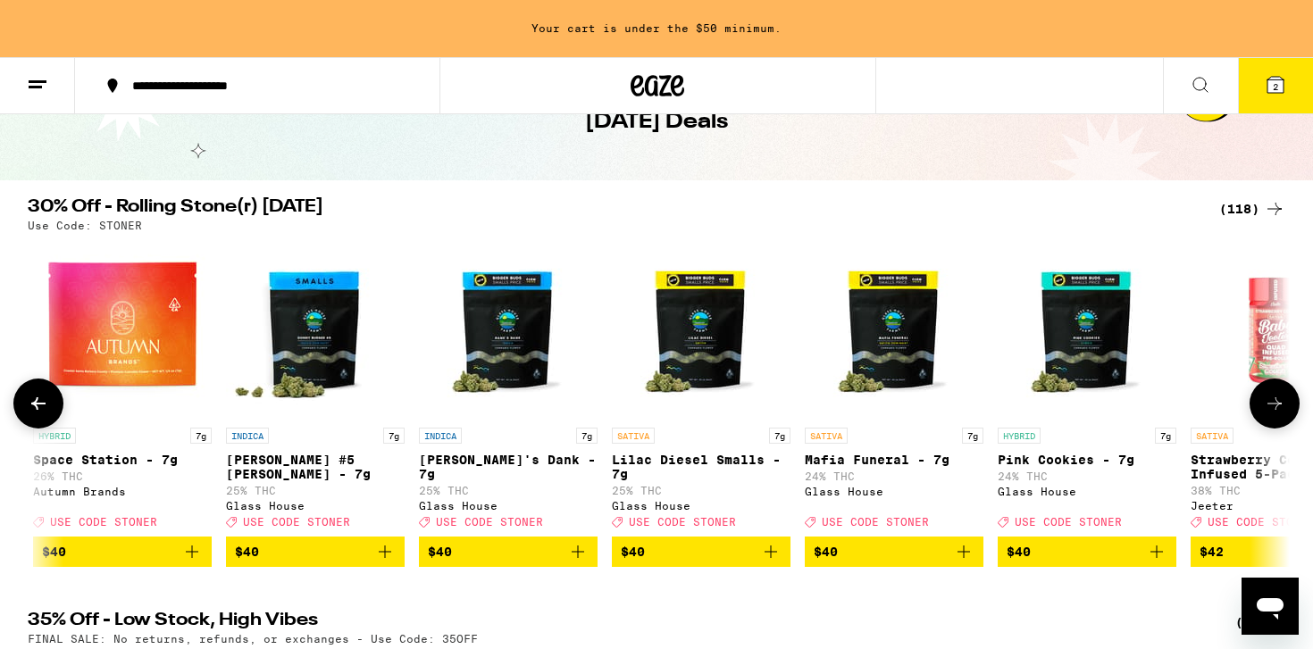
click at [1081, 467] on p "Pink Cookies - 7g" at bounding box center [1087, 460] width 179 height 14
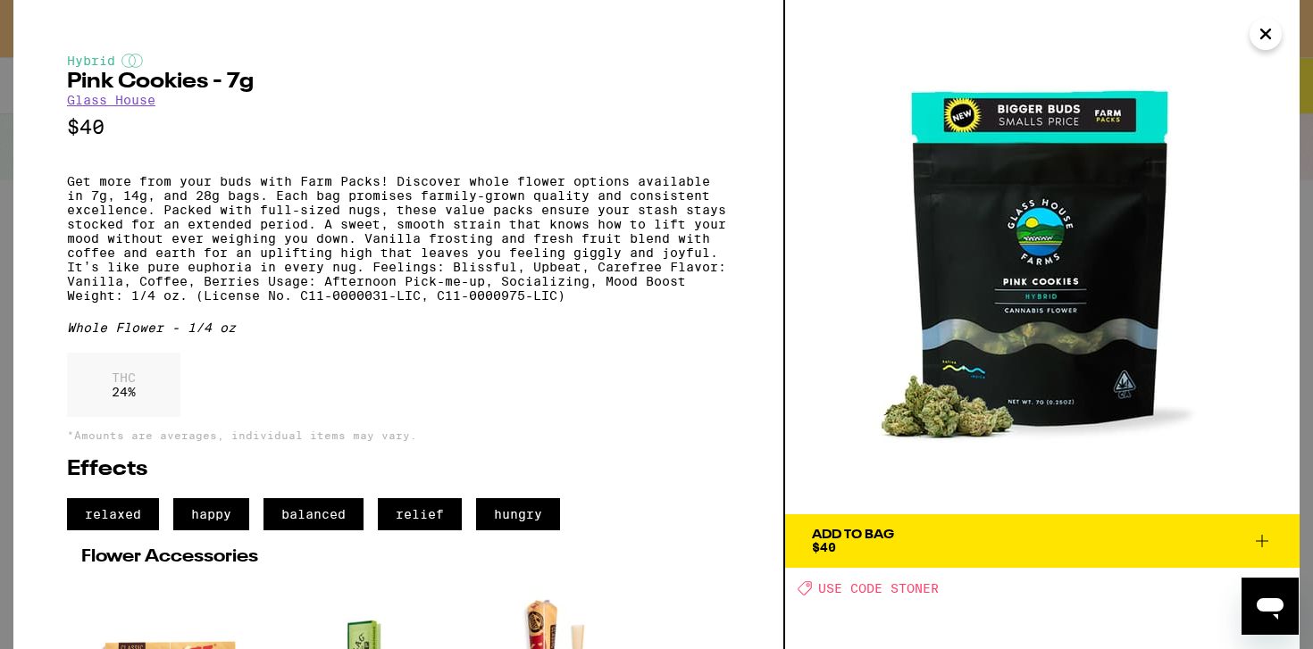
click at [1269, 39] on icon "Close" at bounding box center [1265, 34] width 21 height 27
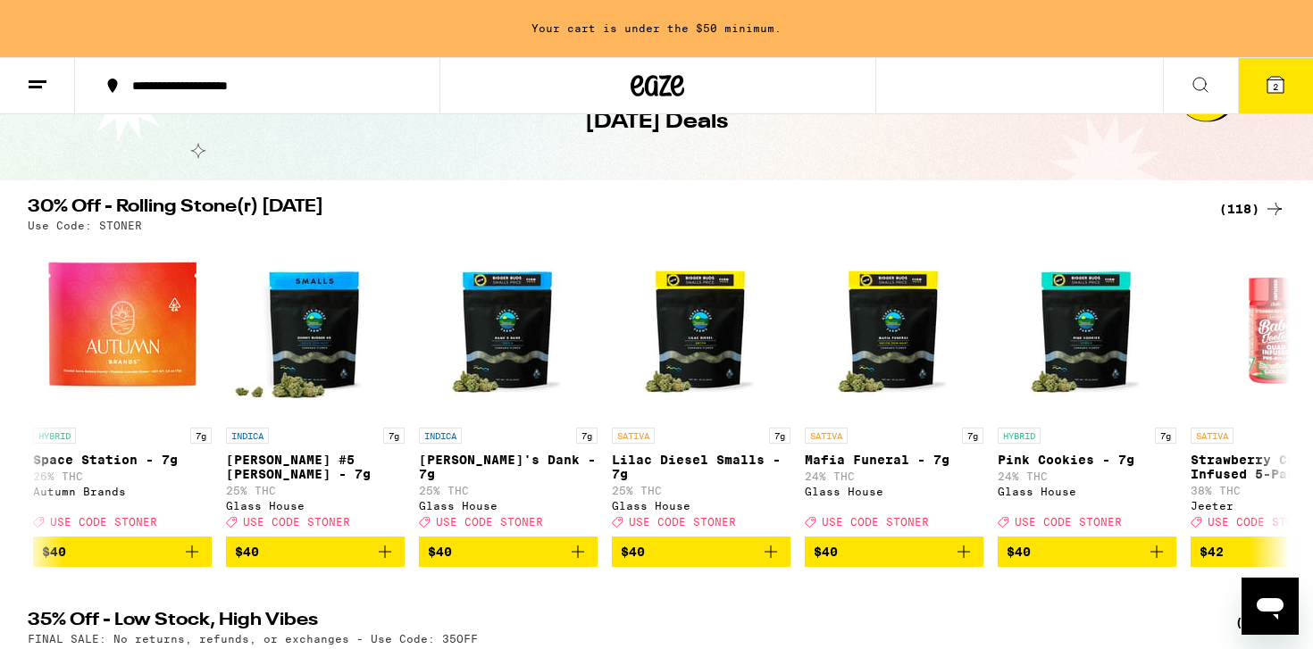
scroll to position [0, 17934]
click at [1162, 563] on icon "Add to bag" at bounding box center [1156, 551] width 21 height 21
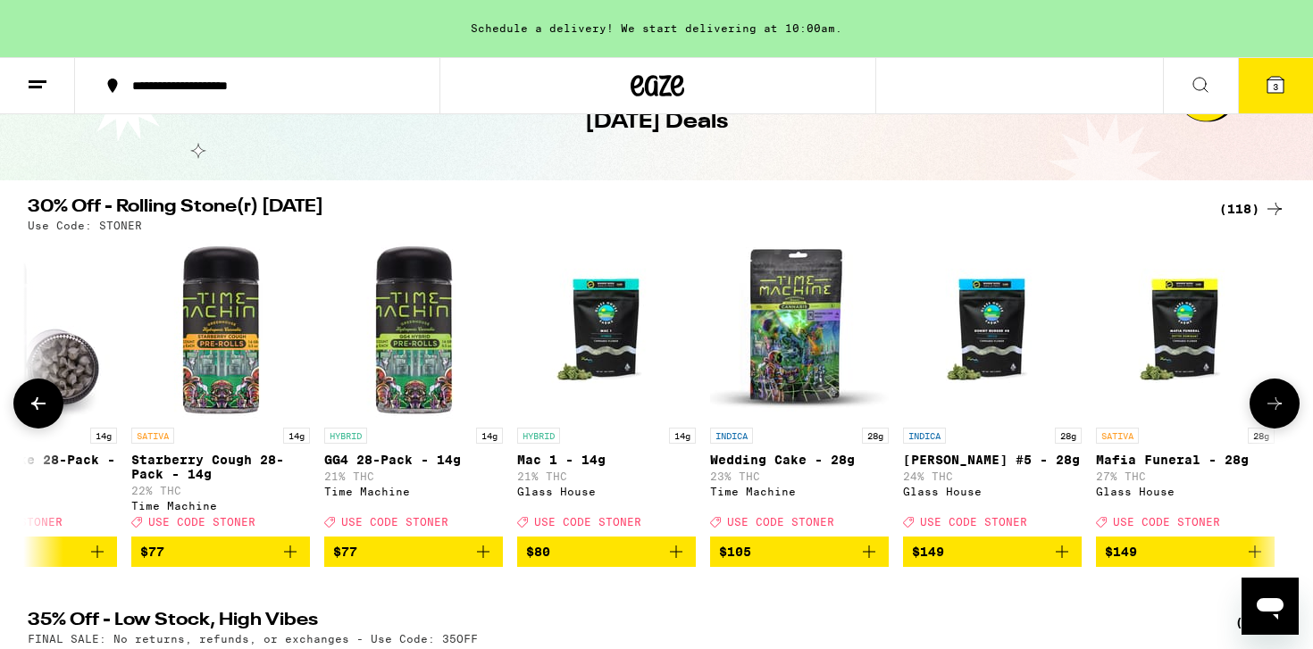
scroll to position [0, 21504]
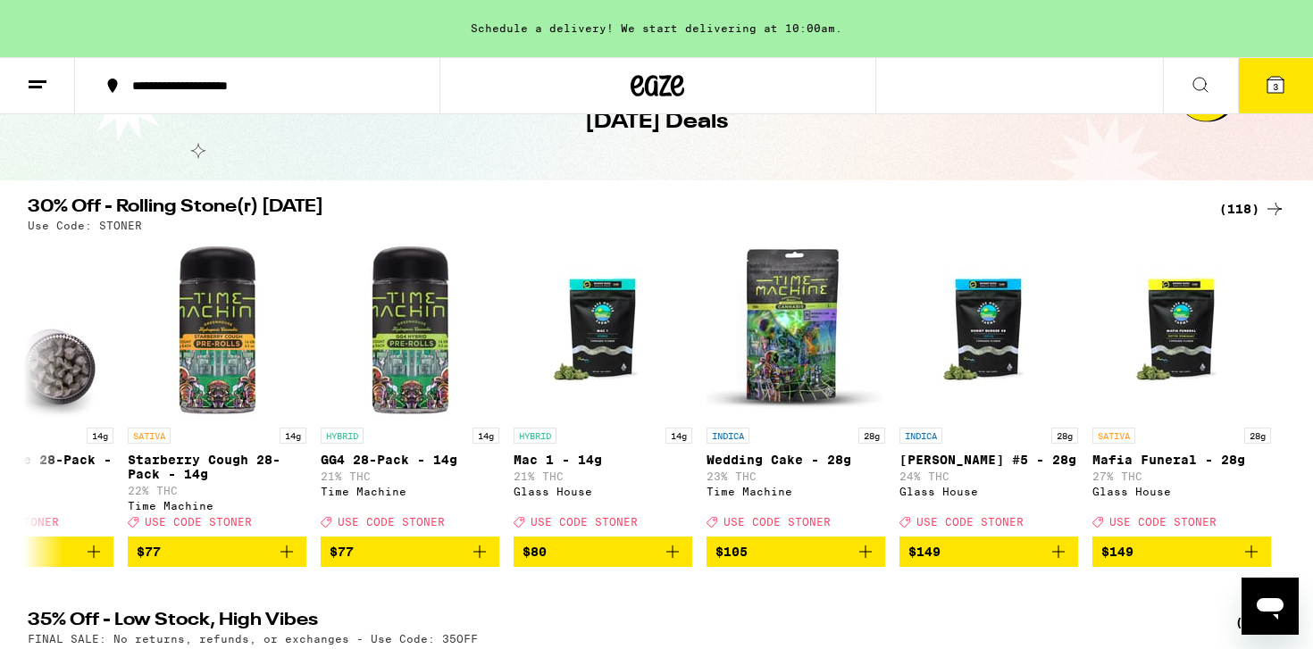
click at [45, 88] on icon at bounding box center [37, 84] width 21 height 21
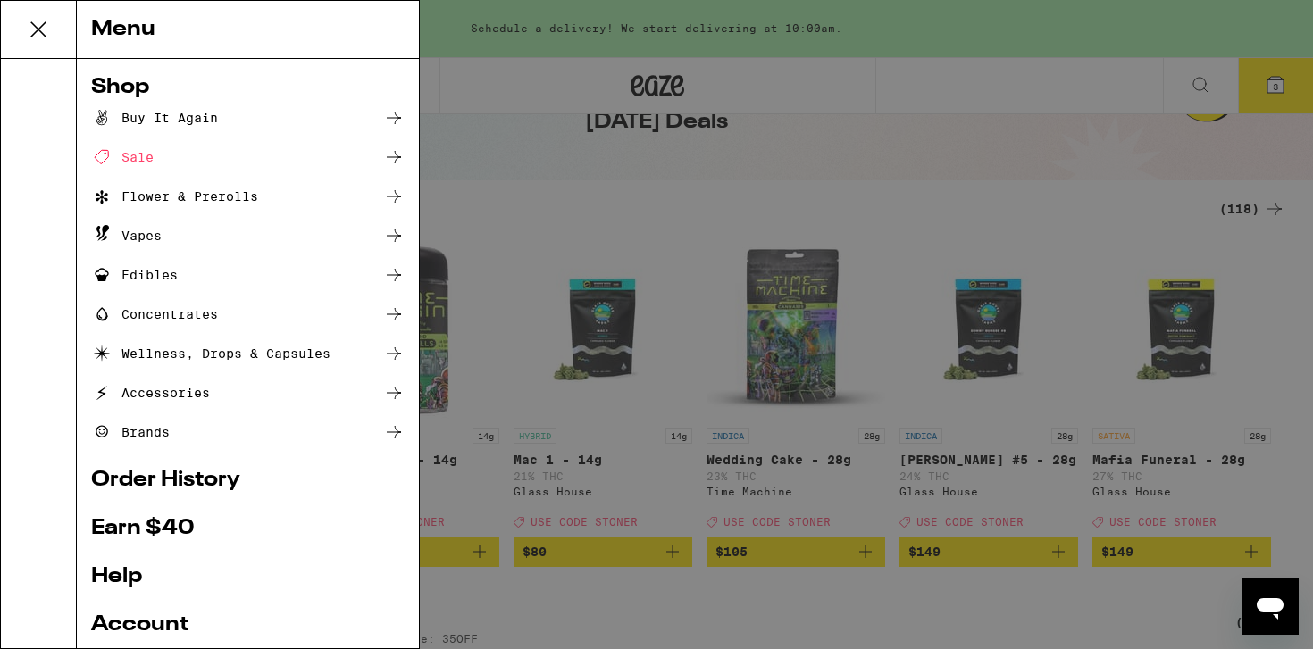
click at [173, 203] on div "Flower & Prerolls" at bounding box center [174, 196] width 167 height 21
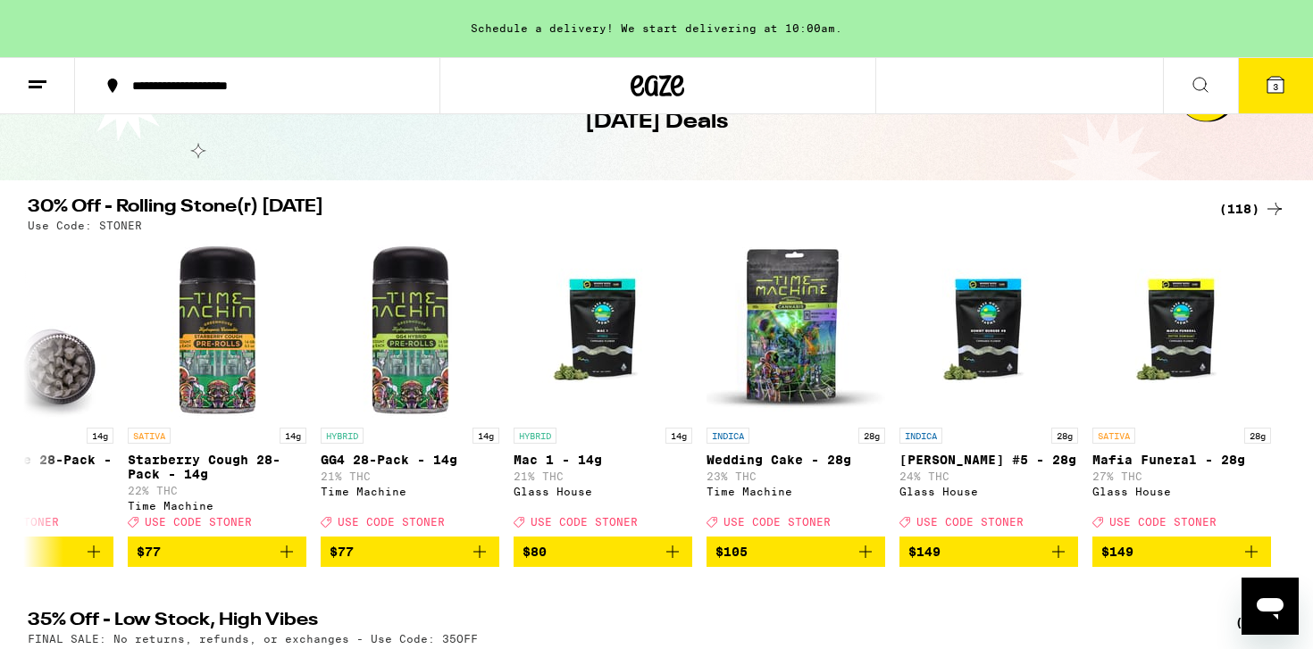
click at [29, 81] on line at bounding box center [38, 81] width 18 height 0
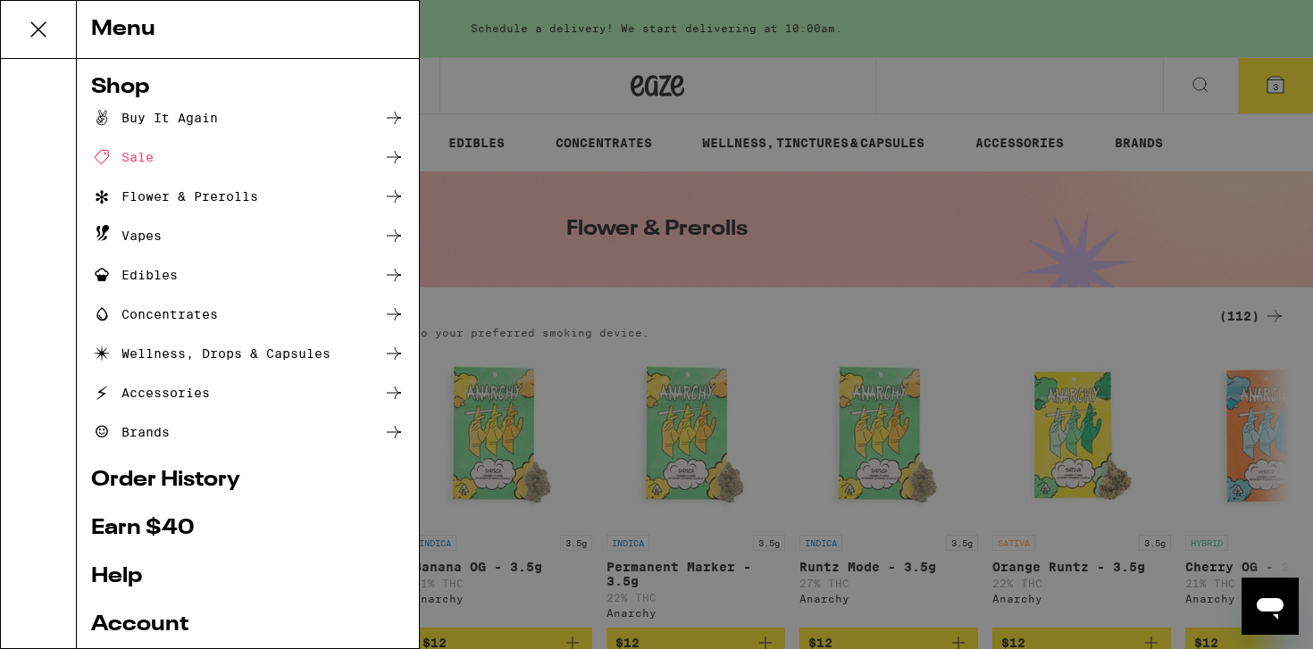
click at [614, 308] on div "Menu Shop Buy It Again Sale Flower & Prerolls Vapes Edibles Concentrates Wellne…" at bounding box center [656, 324] width 1313 height 649
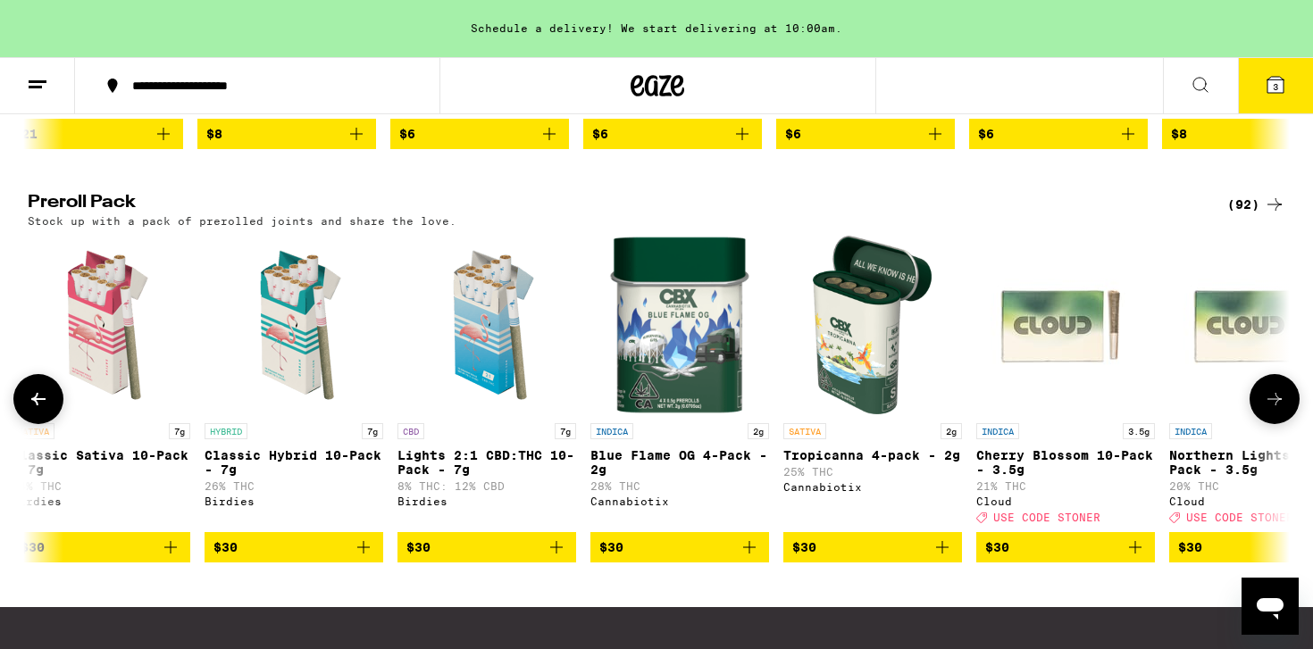
scroll to position [0, 2207]
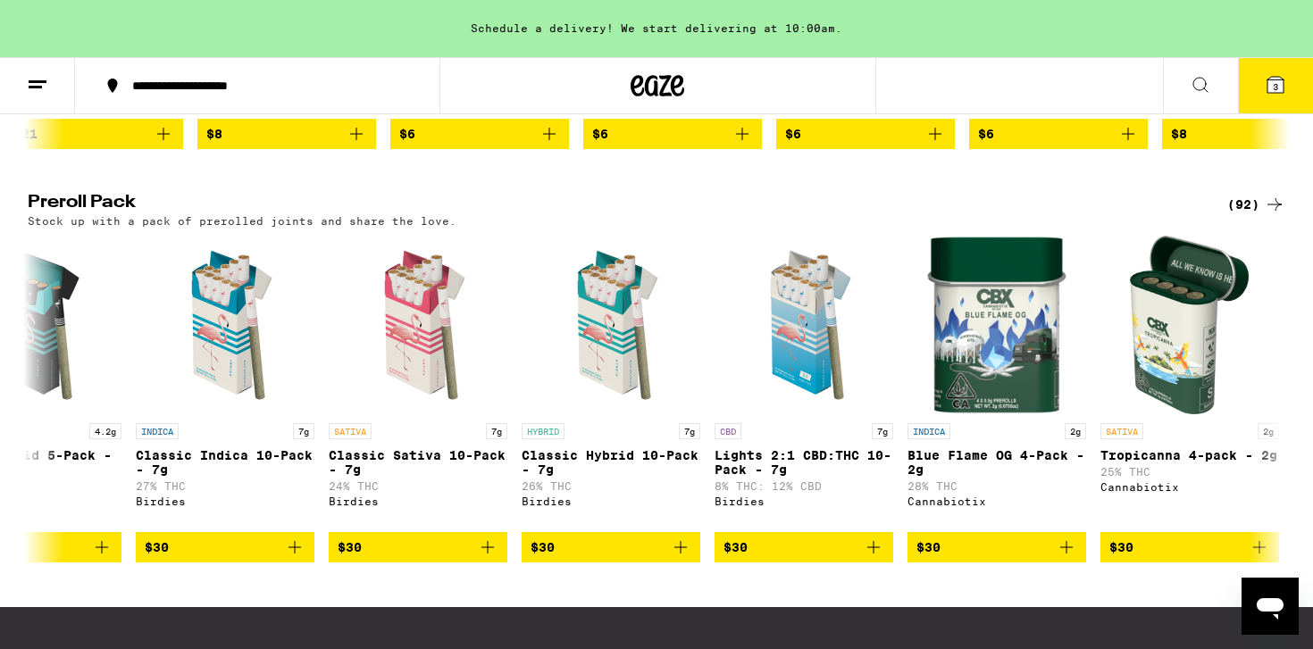
click at [854, 227] on div "Stock up with a pack of prerolled joints and share the love." at bounding box center [656, 221] width 1257 height 12
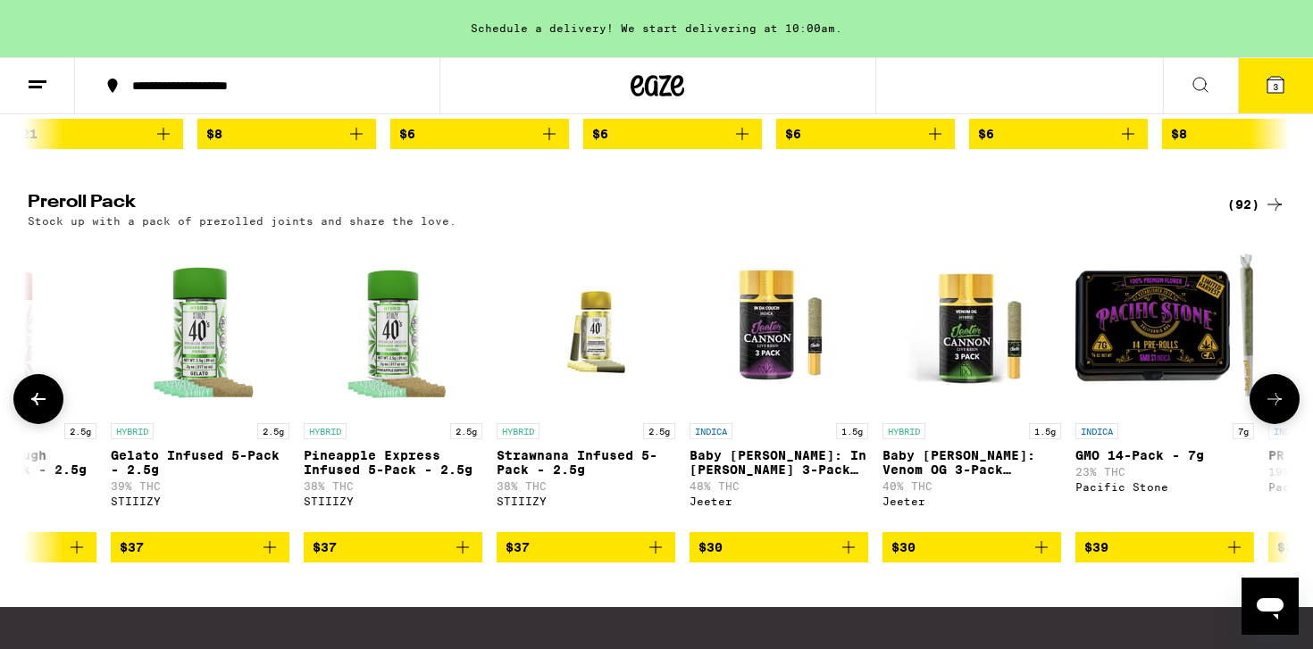
scroll to position [0, 8177]
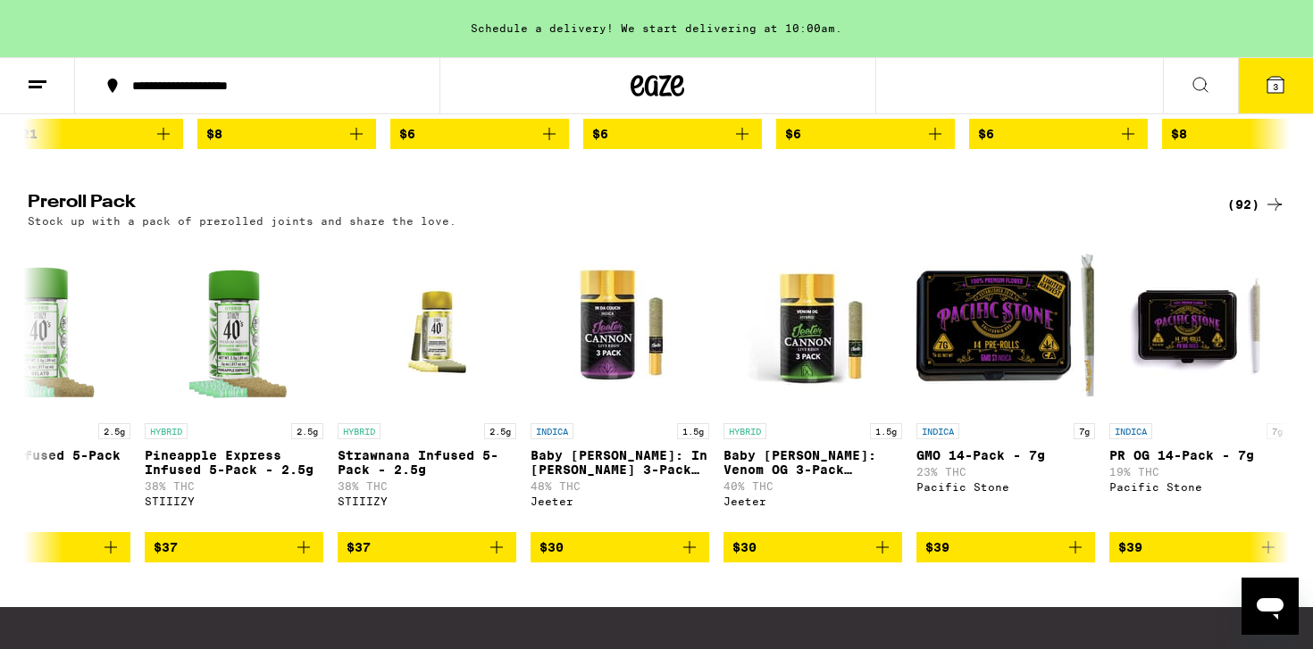
click at [881, 215] on h2 "Preroll Pack" at bounding box center [613, 204] width 1170 height 21
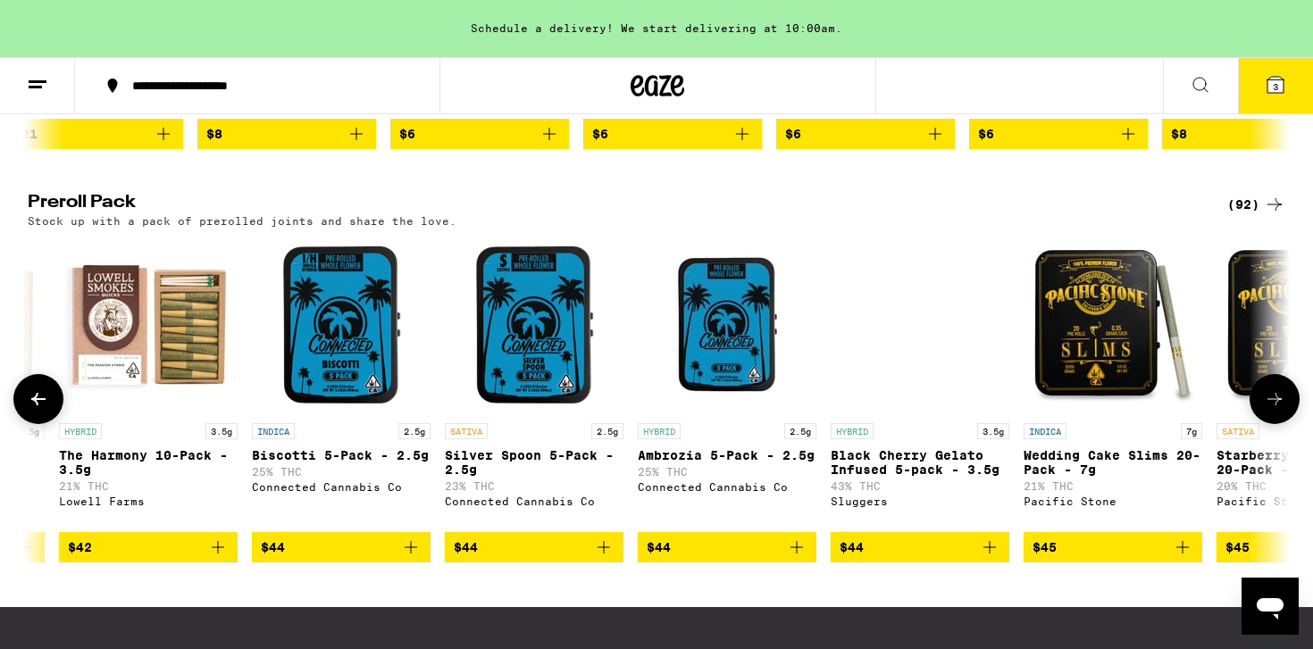
scroll to position [0, 14829]
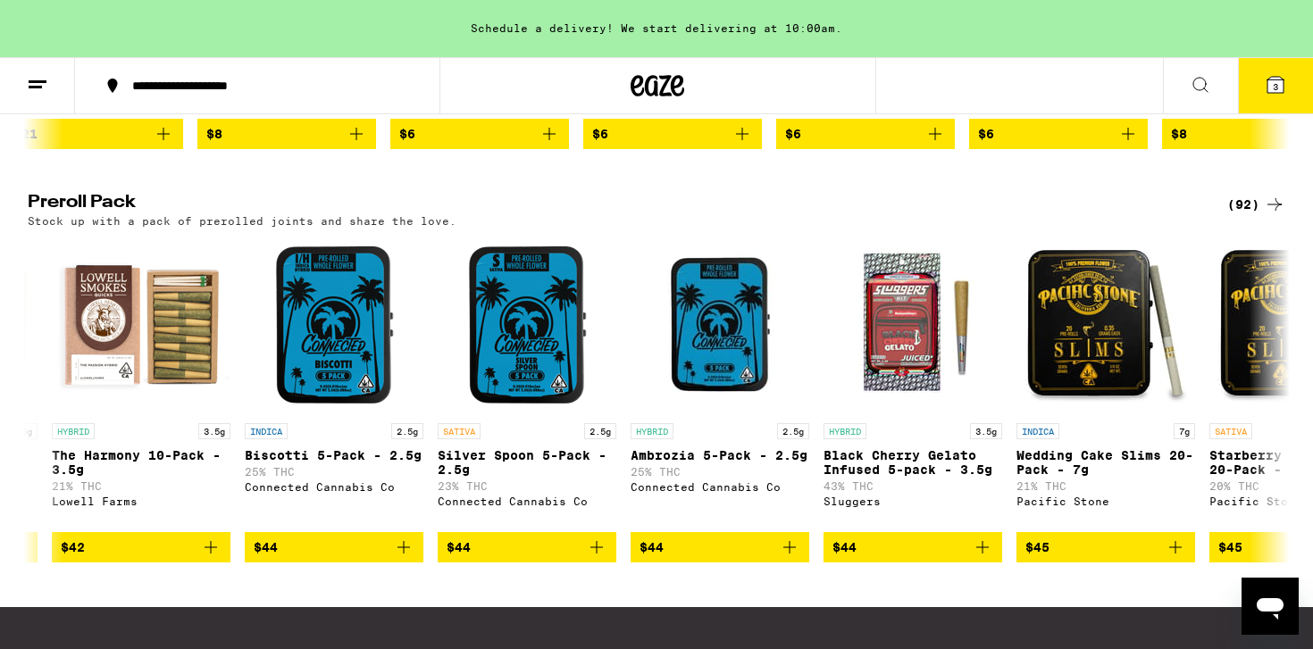
click at [835, 227] on div "Stock up with a pack of prerolled joints and share the love." at bounding box center [656, 221] width 1257 height 12
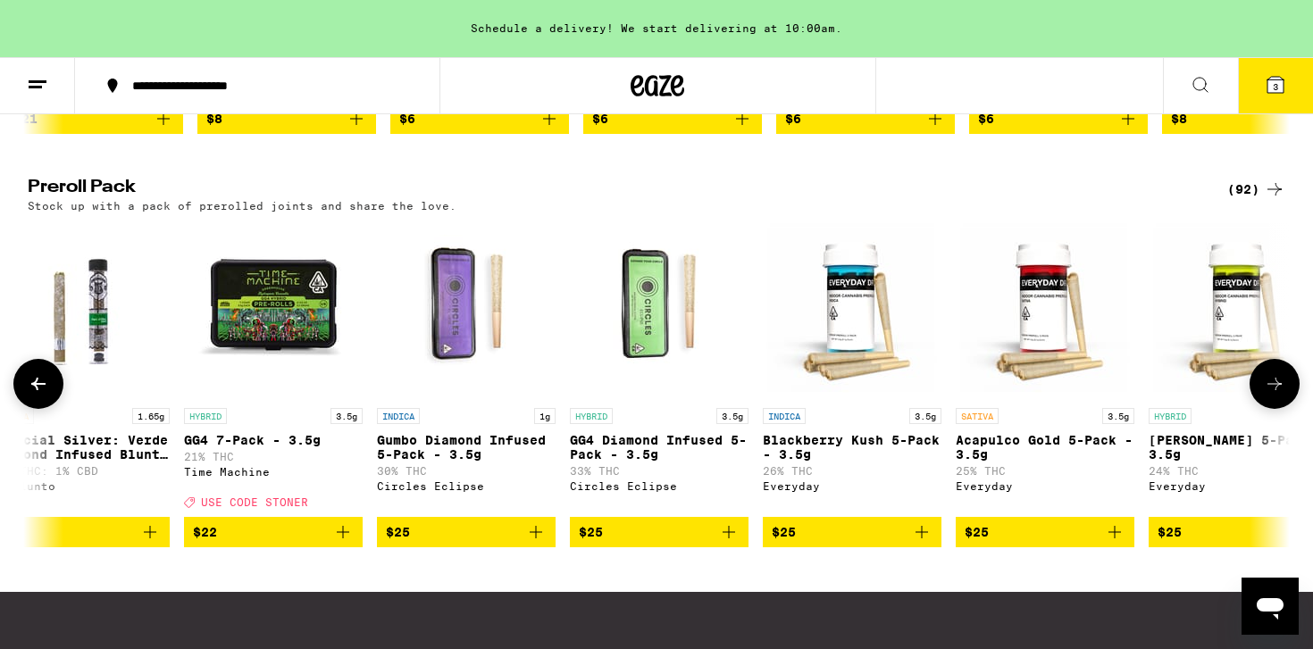
scroll to position [0, 422]
click at [275, 360] on img "Open page for GG4 7-Pack - 3.5g from Time Machine" at bounding box center [274, 310] width 179 height 179
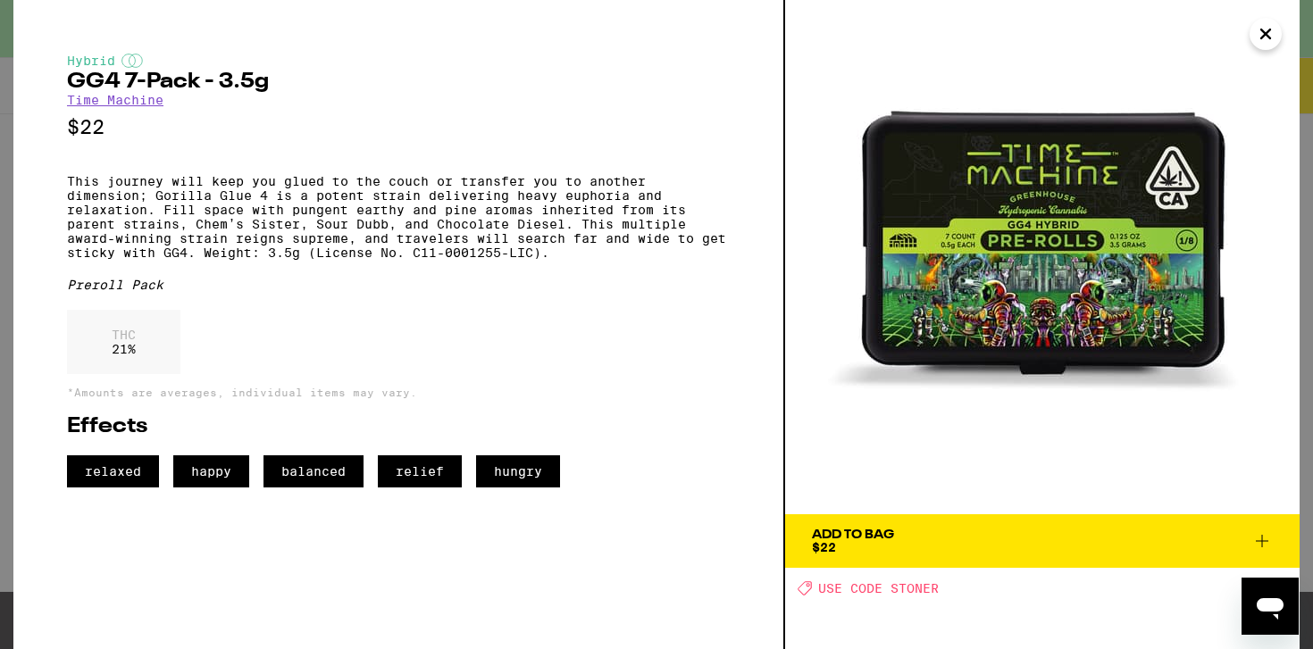
click at [1271, 38] on icon "Close" at bounding box center [1265, 34] width 21 height 27
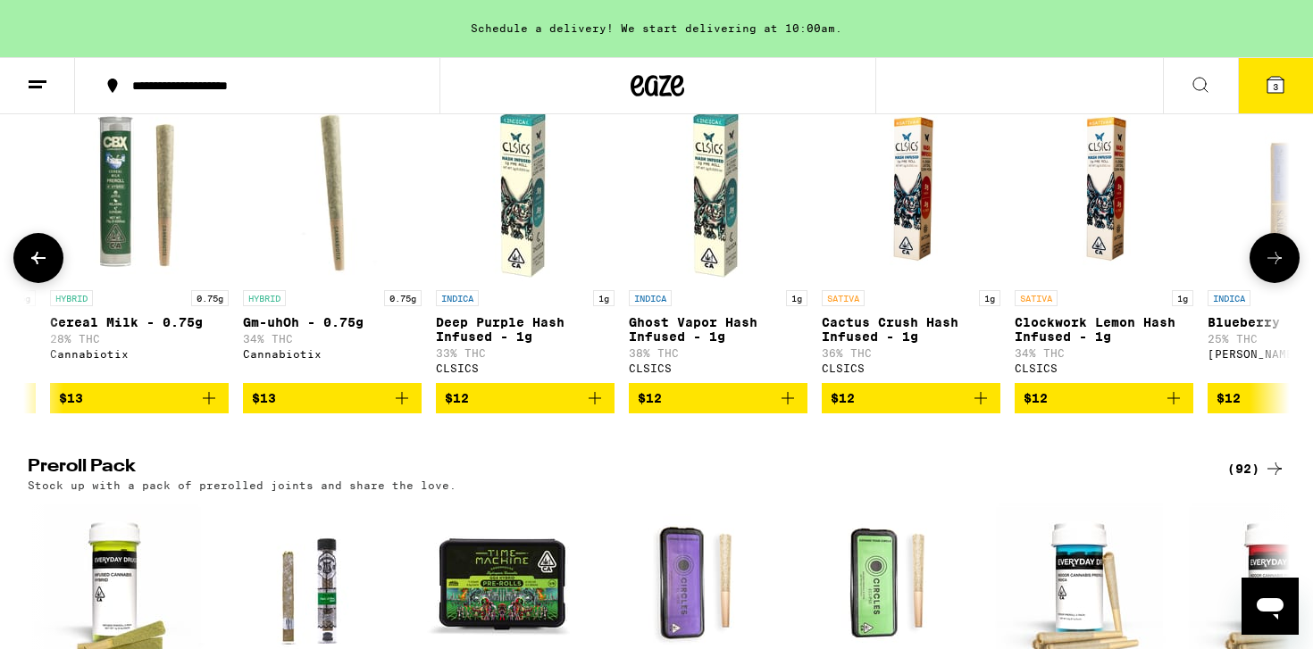
scroll to position [0, 3265]
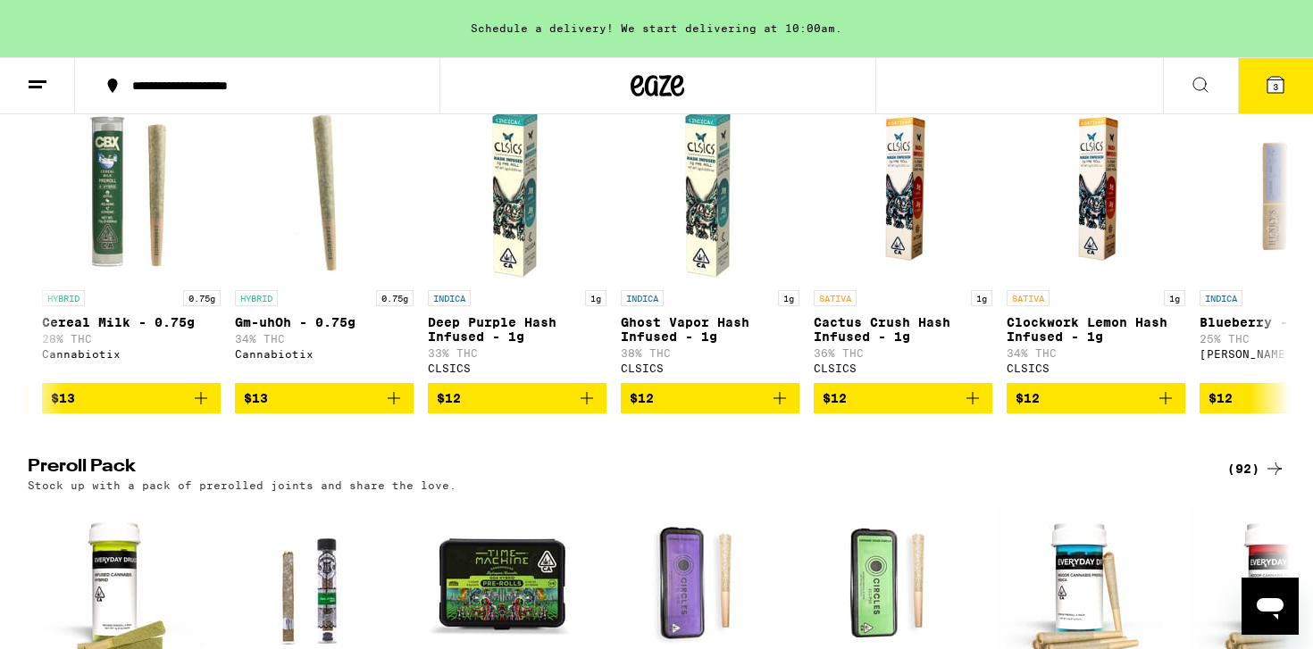
click at [742, 480] on h2 "Preroll Pack" at bounding box center [613, 468] width 1170 height 21
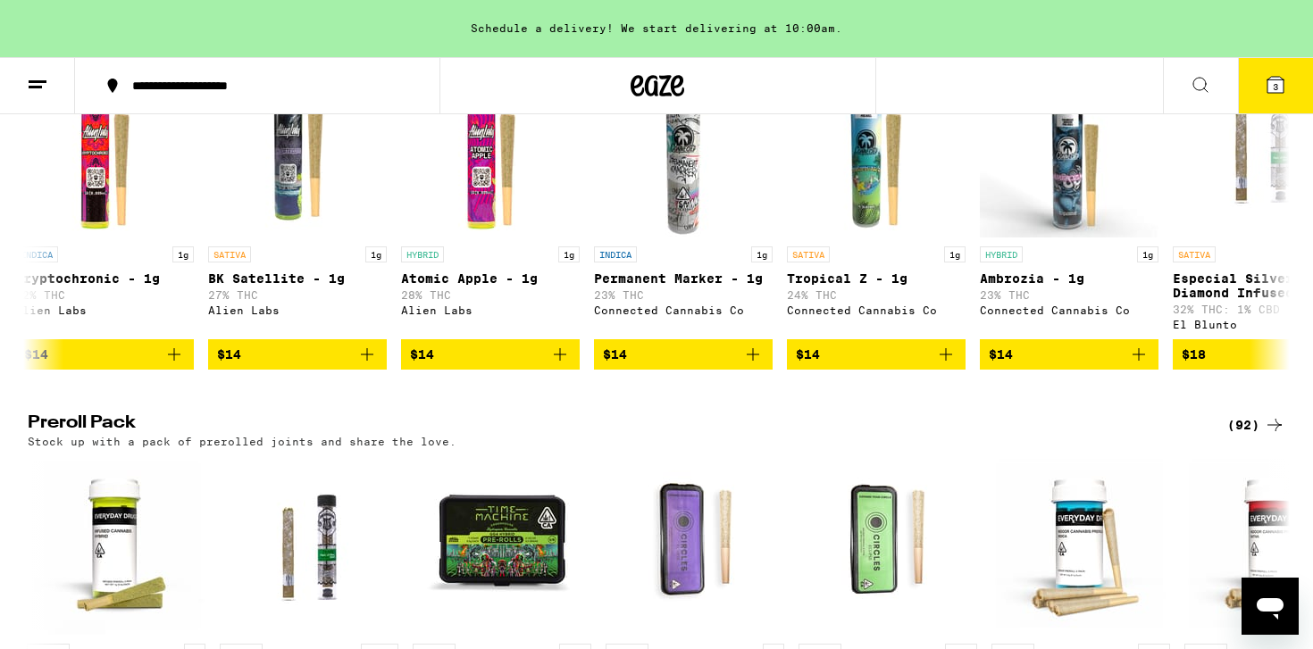
scroll to position [1091, 0]
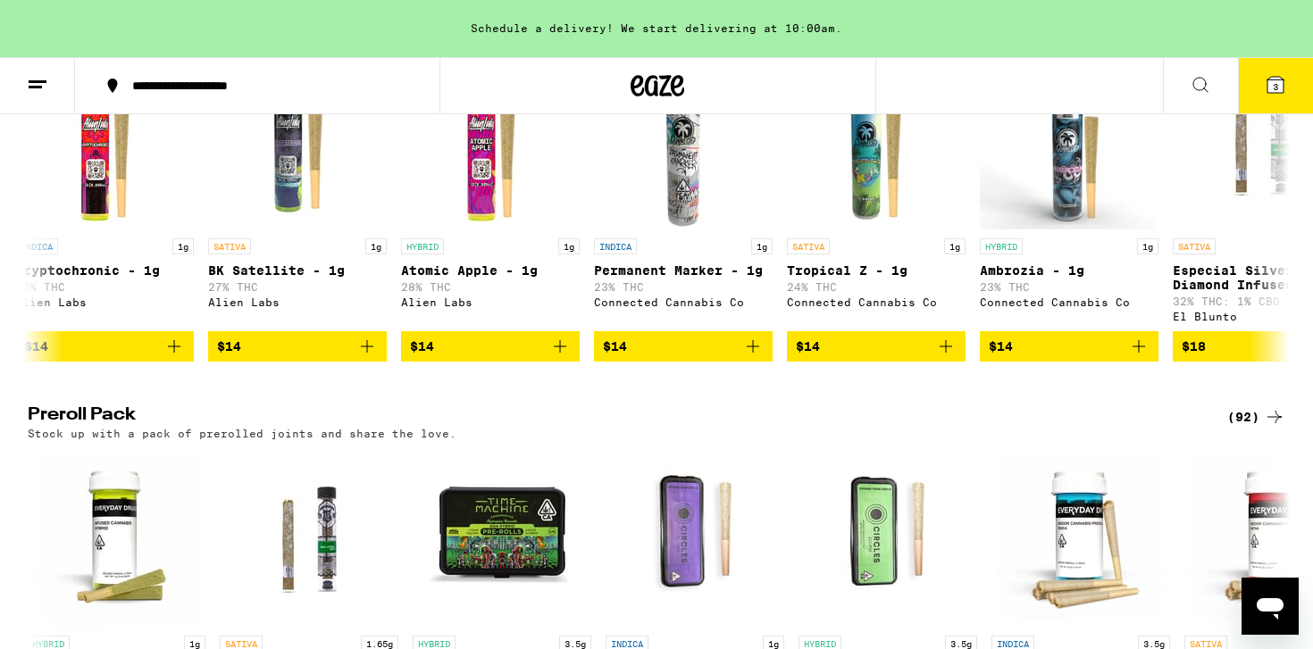
click at [797, 428] on h2 "Preroll Pack" at bounding box center [613, 416] width 1170 height 21
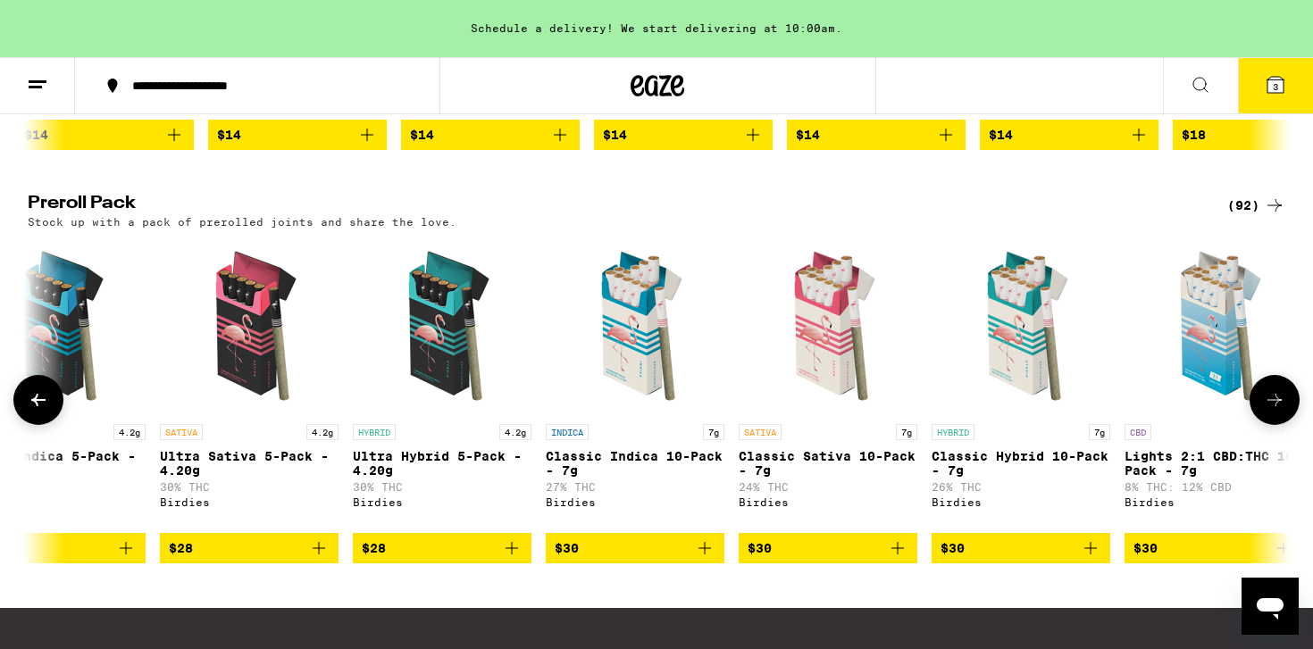
scroll to position [0, 1796]
click at [841, 559] on span "$30" at bounding box center [828, 548] width 161 height 21
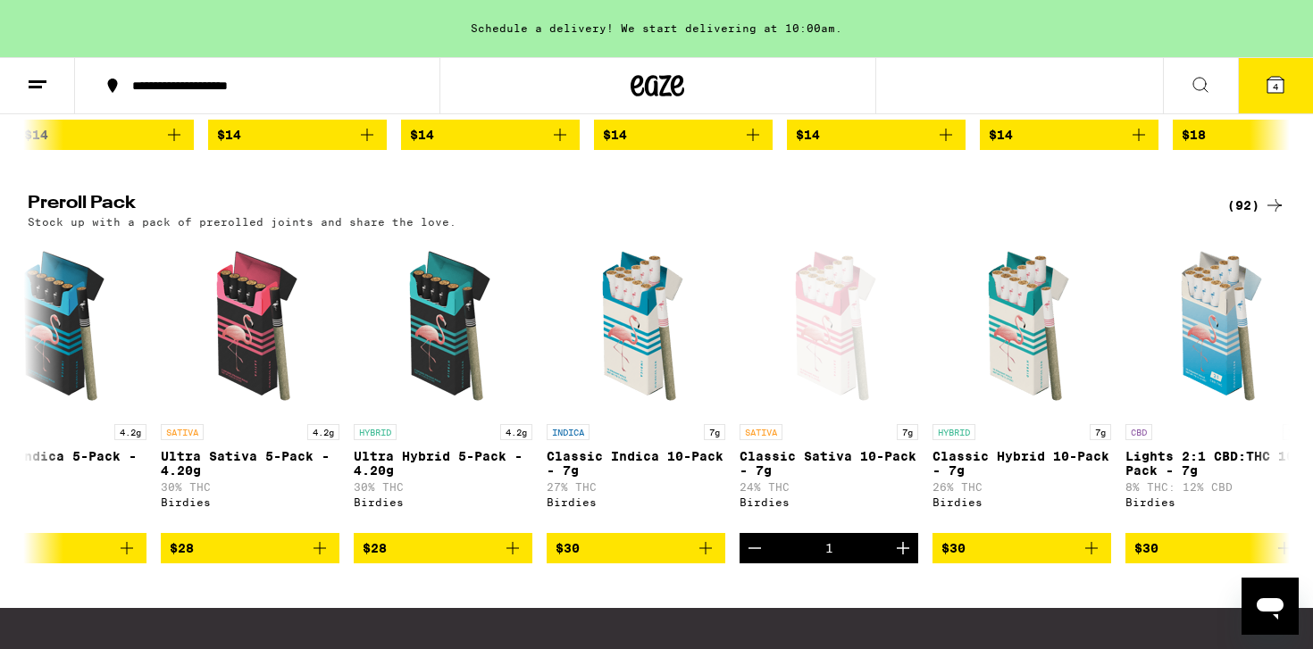
click at [1268, 96] on button "4" at bounding box center [1275, 85] width 75 height 55
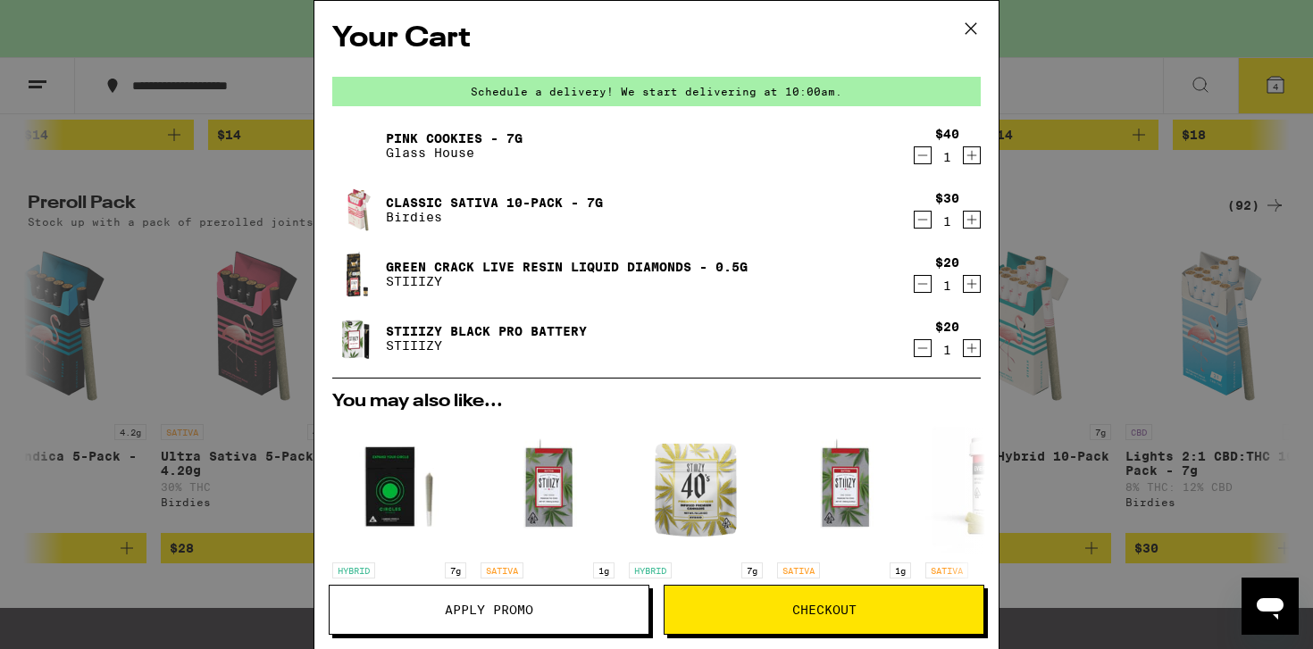
click at [518, 606] on span "Apply Promo" at bounding box center [489, 610] width 88 height 13
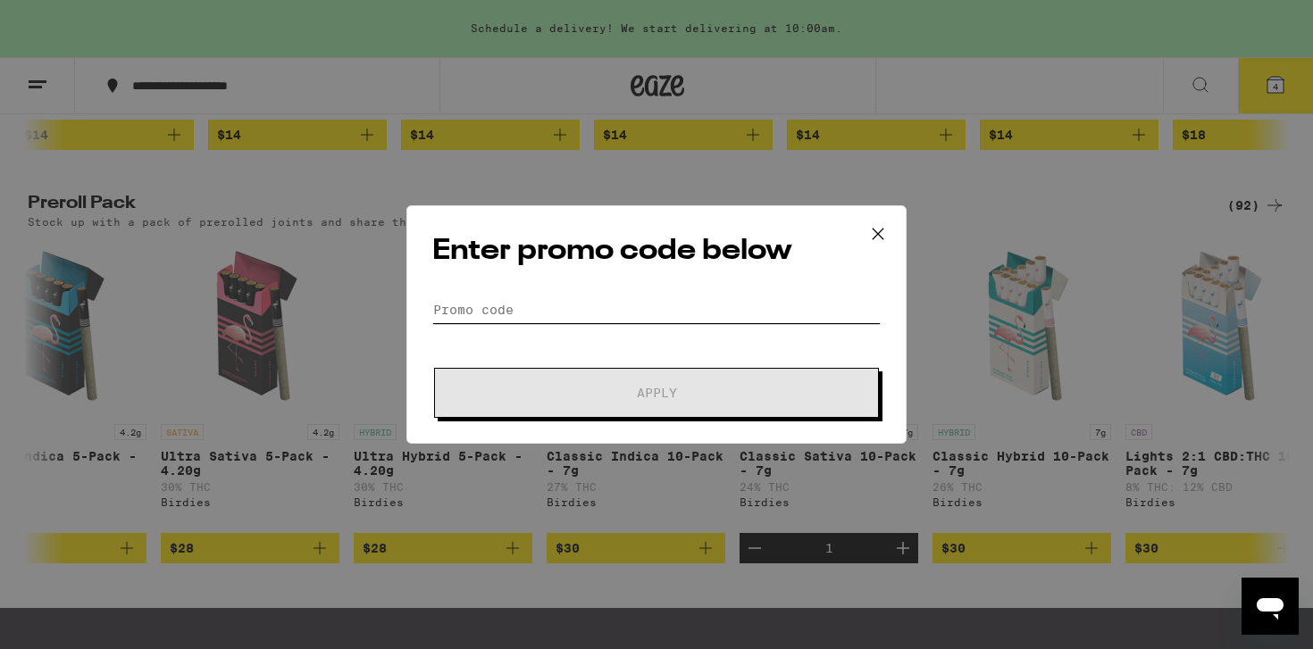
click at [529, 308] on input "Promo Code" at bounding box center [656, 309] width 448 height 27
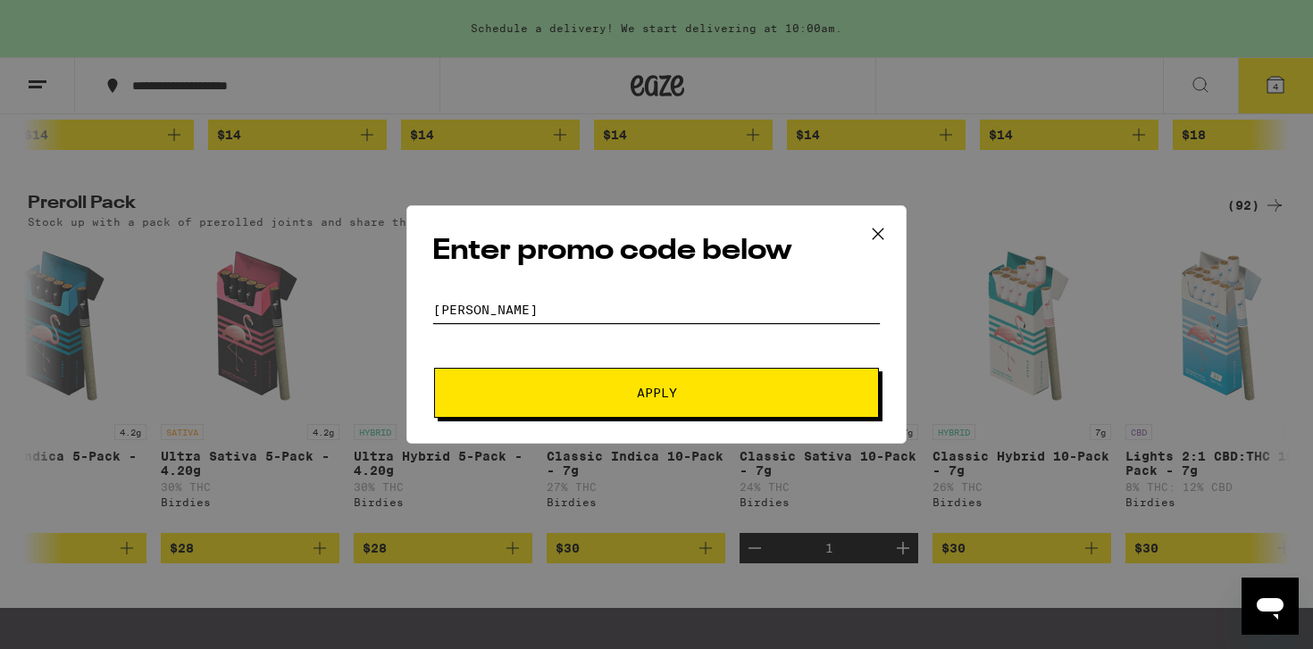
type input "stoner"
click at [579, 406] on button "Apply" at bounding box center [656, 393] width 445 height 50
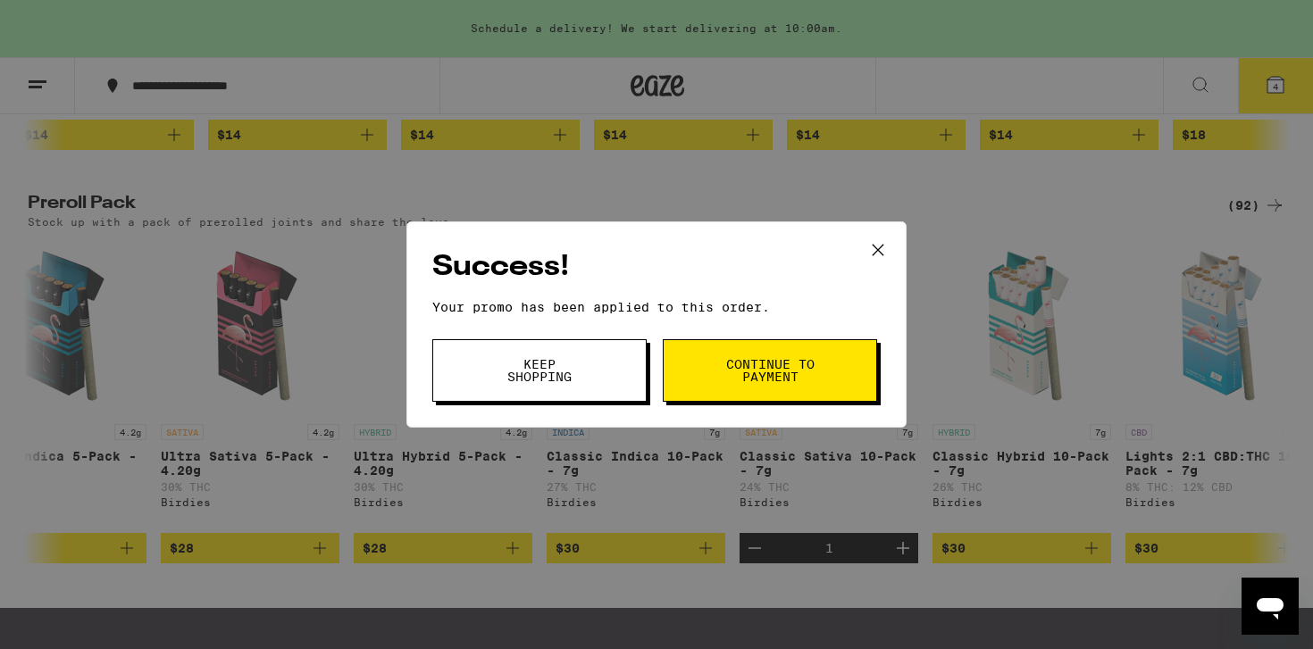
click at [749, 380] on span "Continue to payment" at bounding box center [769, 370] width 91 height 25
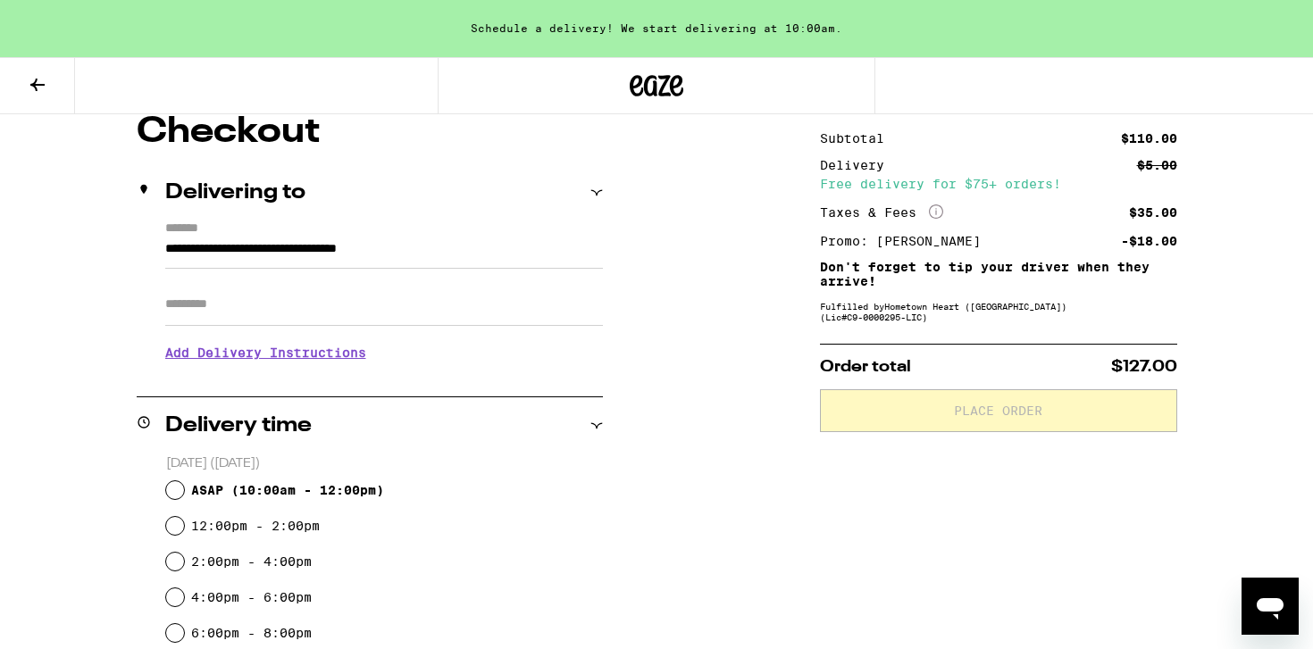
scroll to position [181, 0]
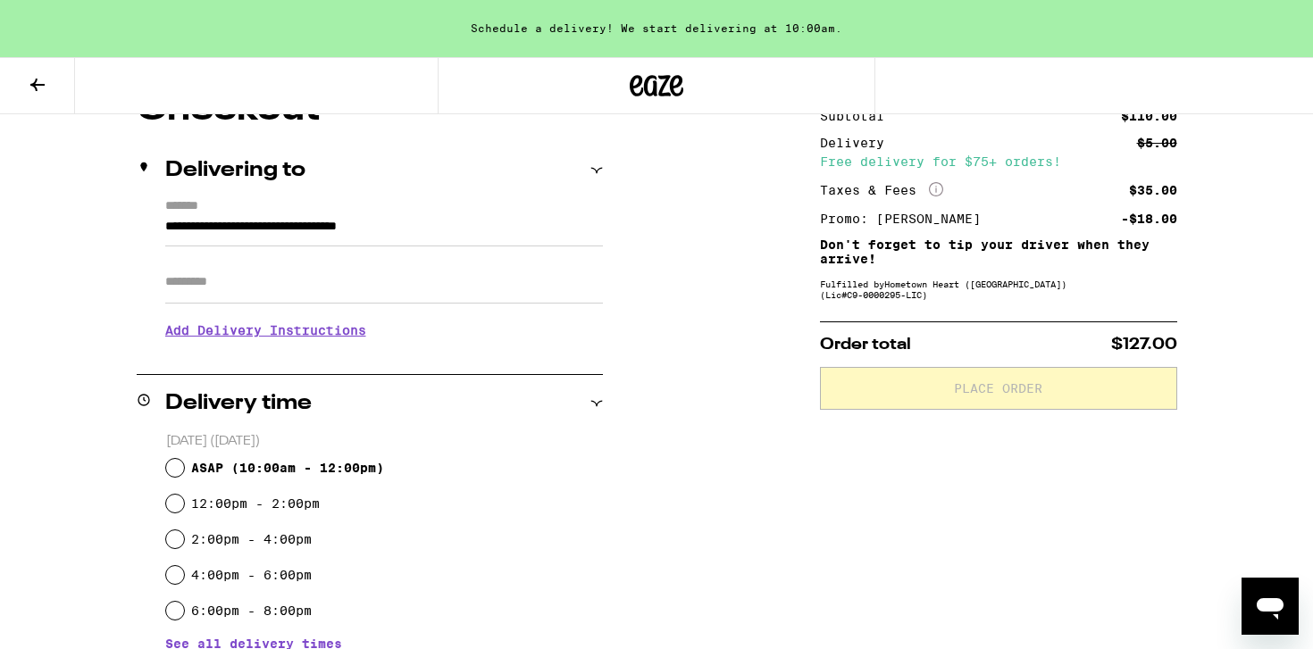
click at [483, 293] on input "Apt/Suite" at bounding box center [384, 282] width 438 height 43
type input "**"
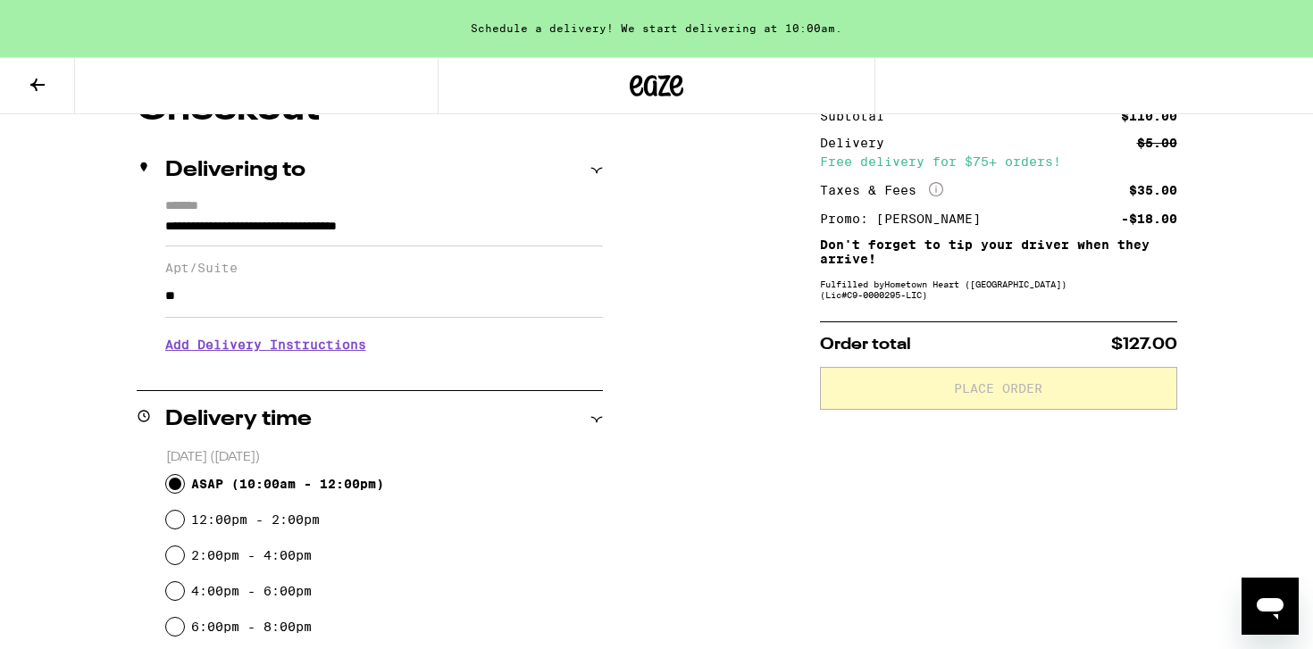
click at [179, 476] on input "ASAP ( 10:00am - 12:00pm )" at bounding box center [175, 484] width 18 height 18
radio input "true"
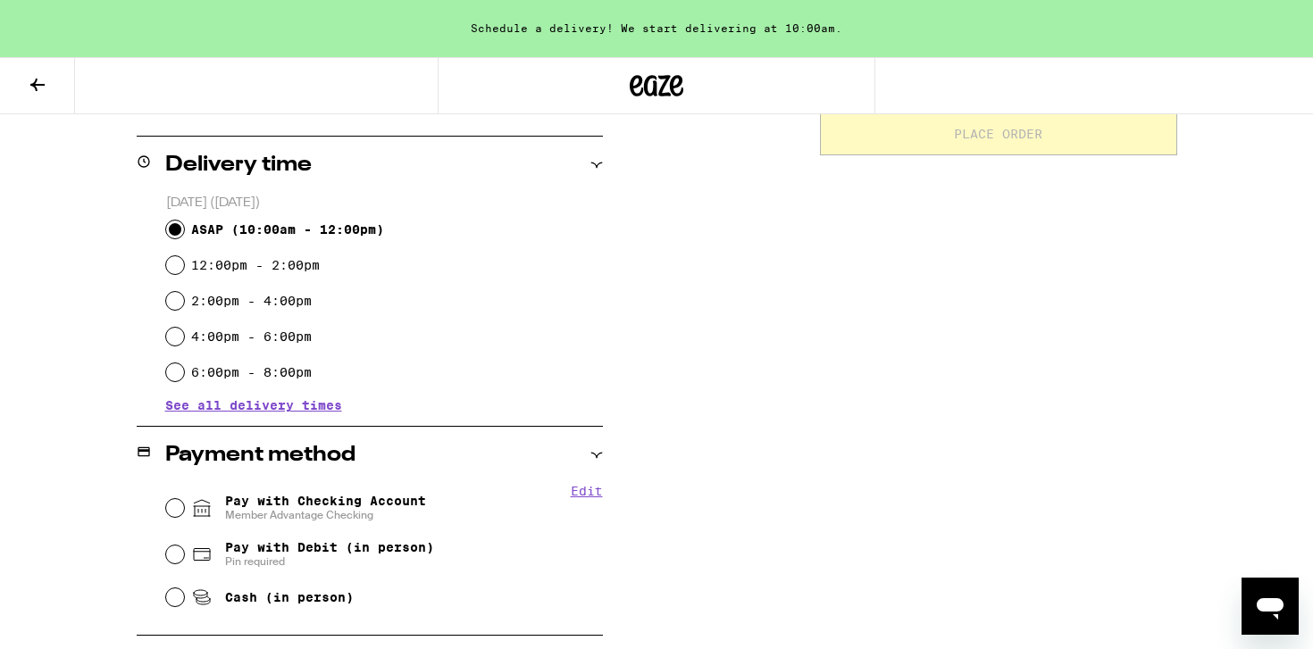
scroll to position [440, 0]
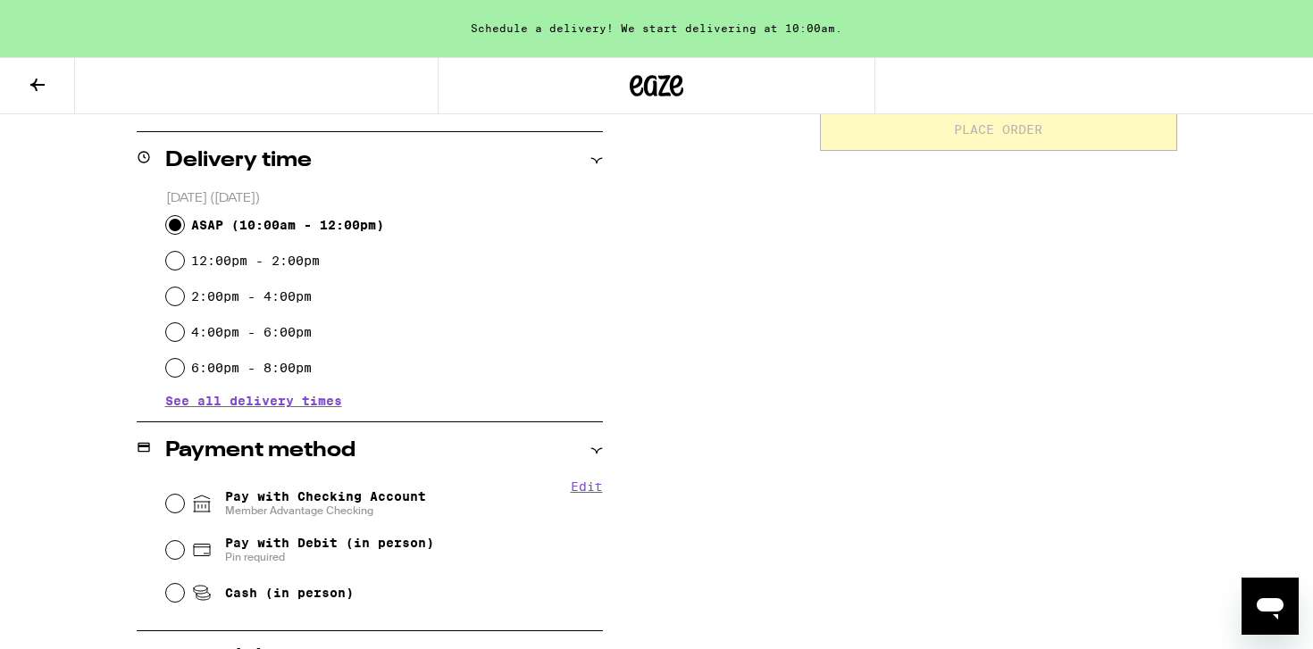
click at [409, 505] on span "Pay with Checking Account Member Advantage Checking" at bounding box center [325, 503] width 201 height 29
click at [184, 505] on input "Pay with Checking Account Member Advantage Checking" at bounding box center [175, 504] width 18 height 18
radio input "true"
